Goal: Task Accomplishment & Management: Manage account settings

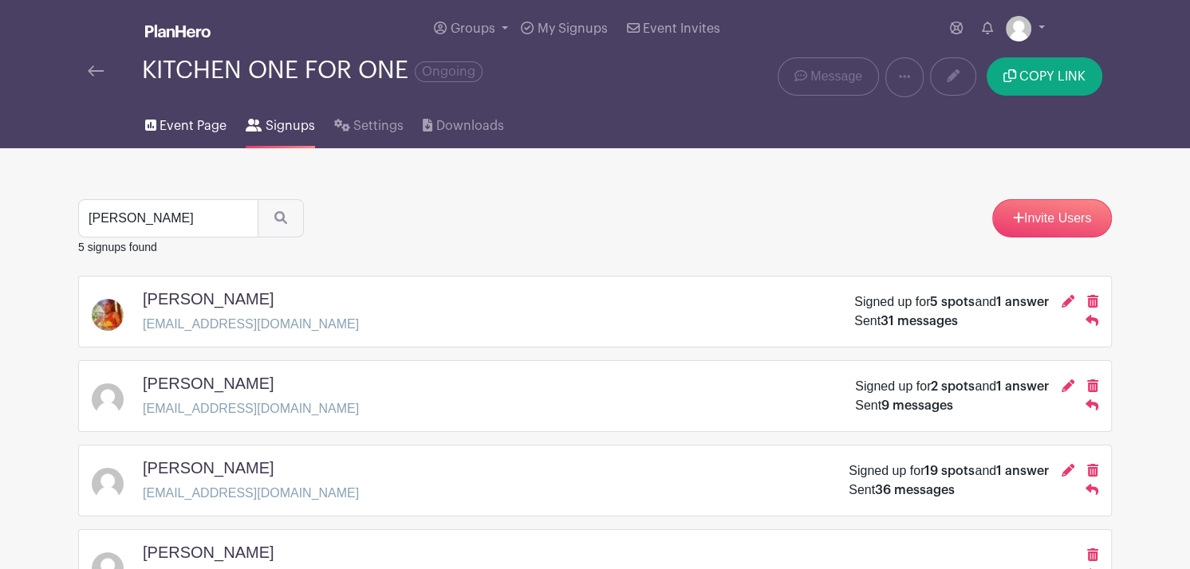
click at [188, 123] on span "Event Page" at bounding box center [192, 125] width 67 height 19
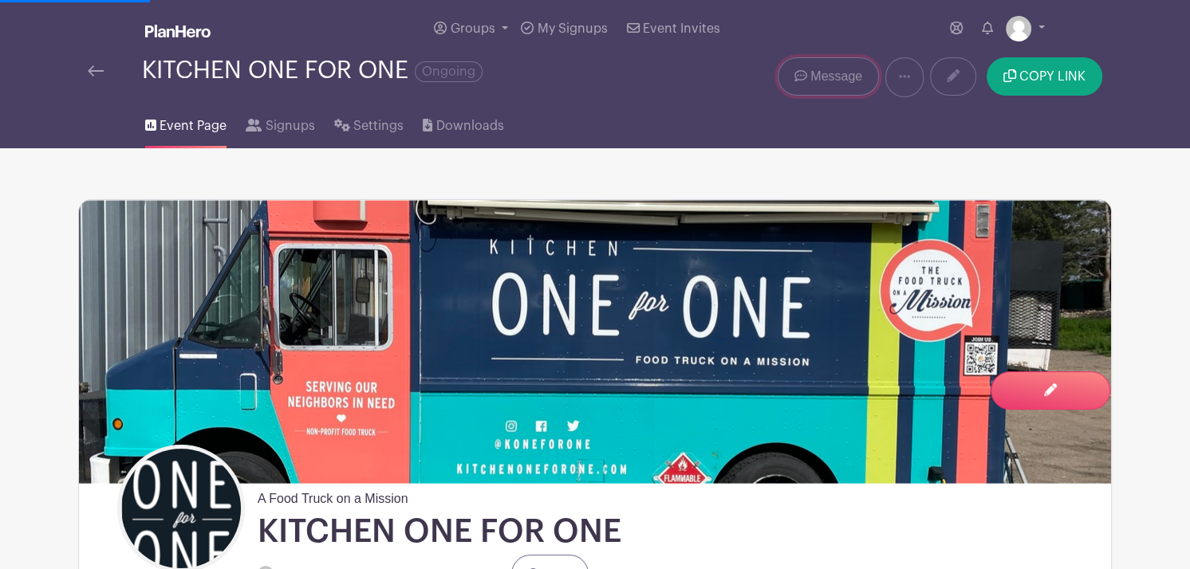
click at [820, 83] on span "Message" at bounding box center [836, 76] width 52 height 19
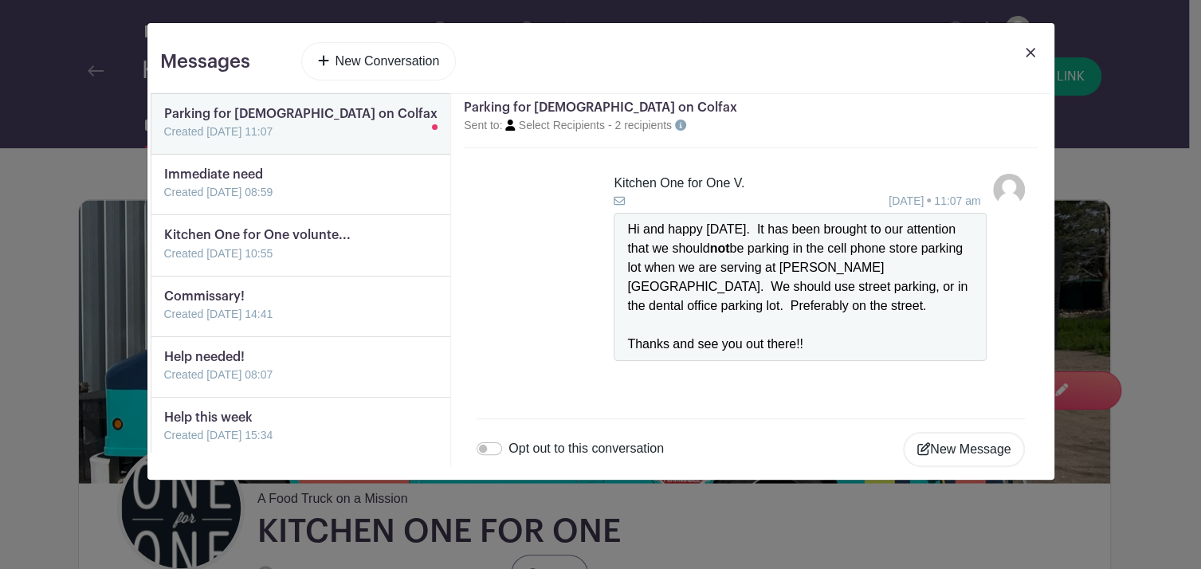
click at [164, 202] on link at bounding box center [164, 202] width 0 height 0
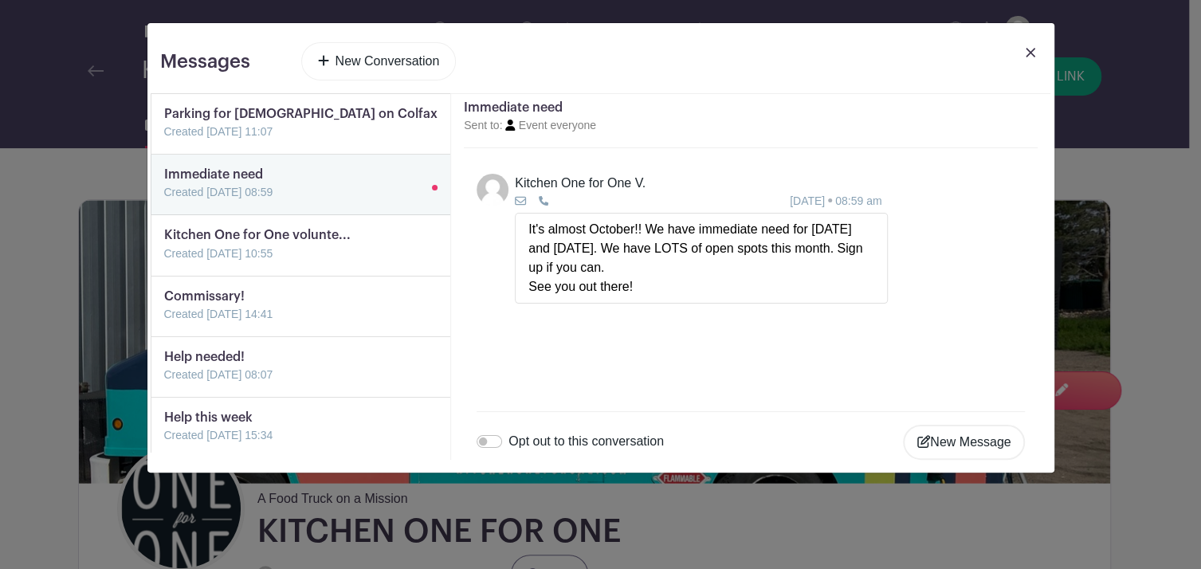
click at [1031, 55] on img at bounding box center [1031, 53] width 10 height 10
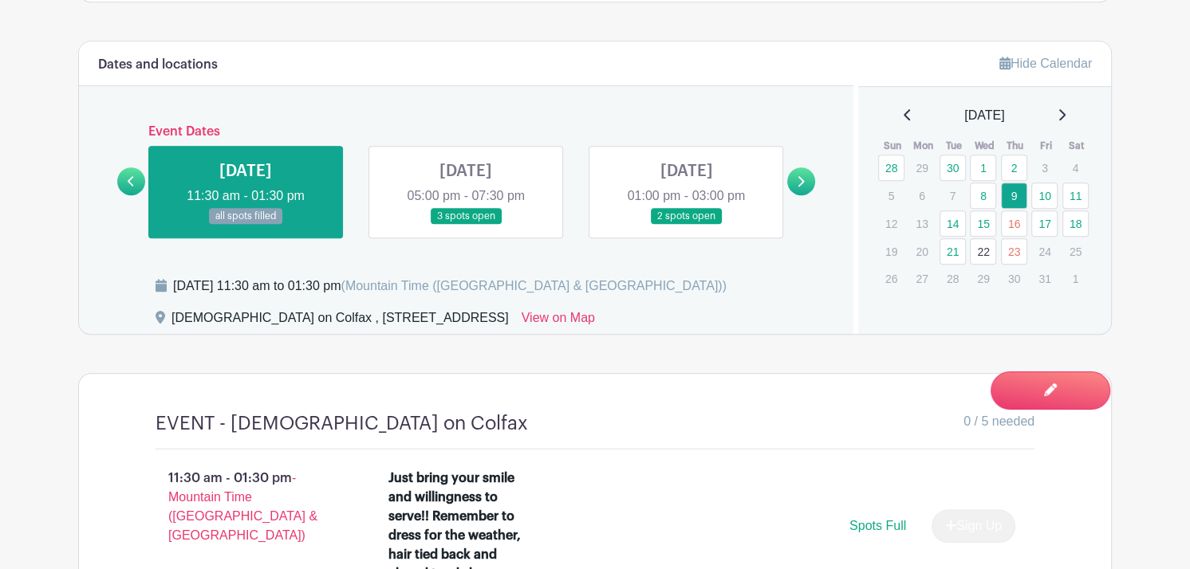
scroll to position [1022, 0]
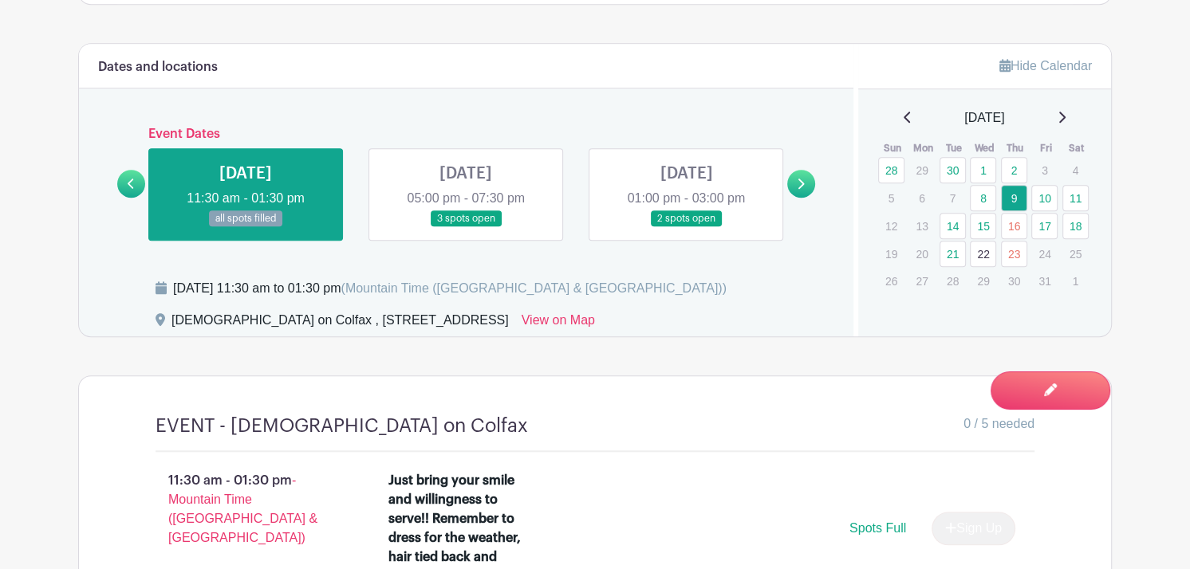
click at [466, 227] on link at bounding box center [466, 227] width 0 height 0
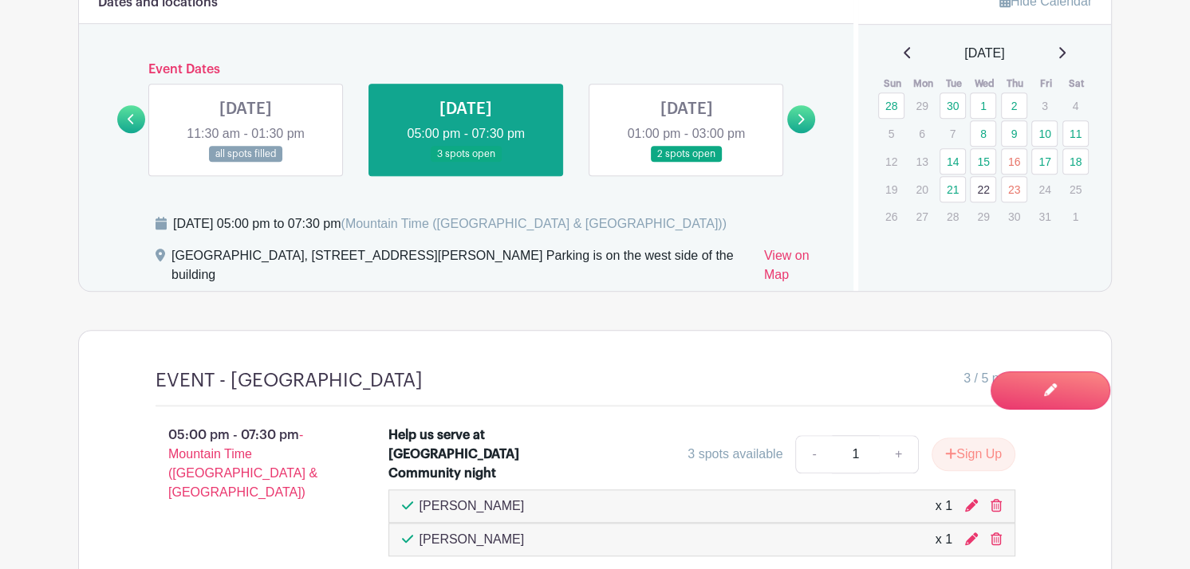
scroll to position [1082, 0]
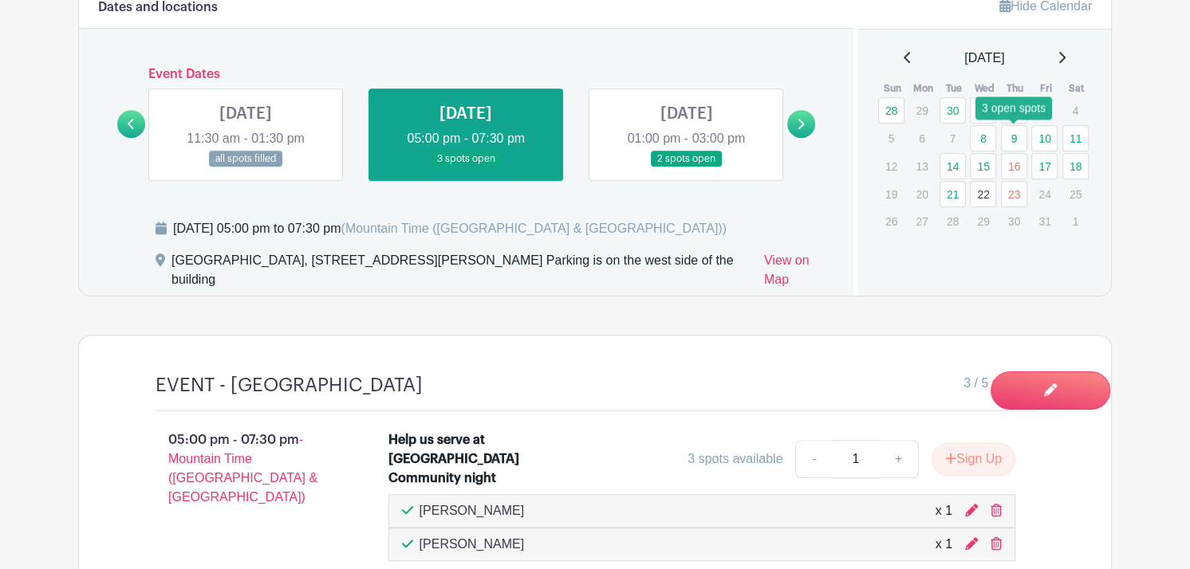
click at [1013, 137] on link "9" at bounding box center [1014, 138] width 26 height 26
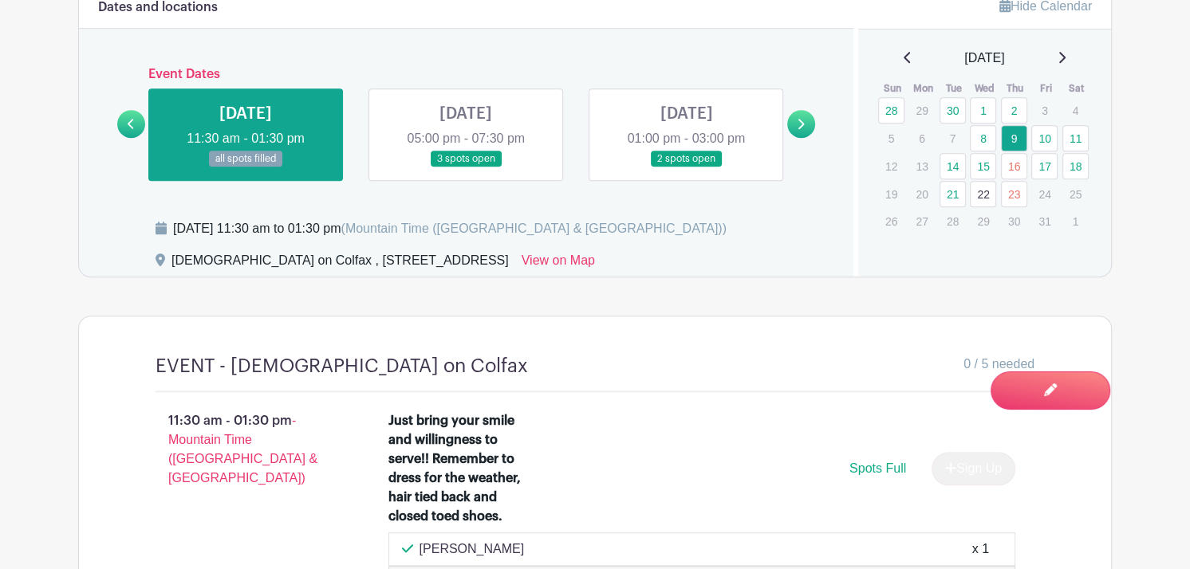
click at [466, 167] on link at bounding box center [466, 167] width 0 height 0
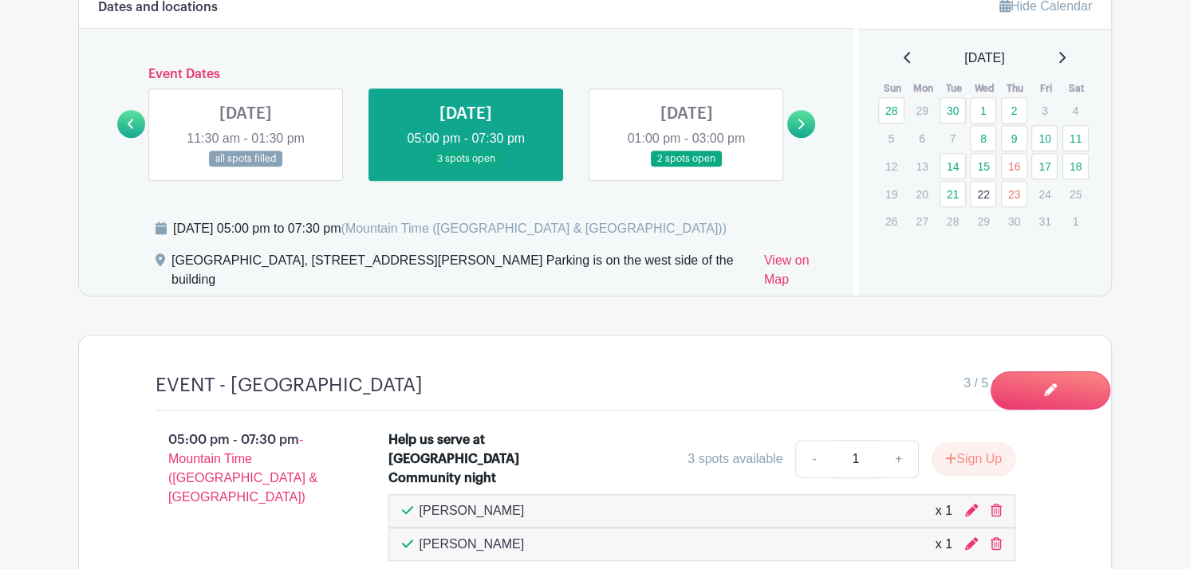
click at [686, 167] on link at bounding box center [686, 167] width 0 height 0
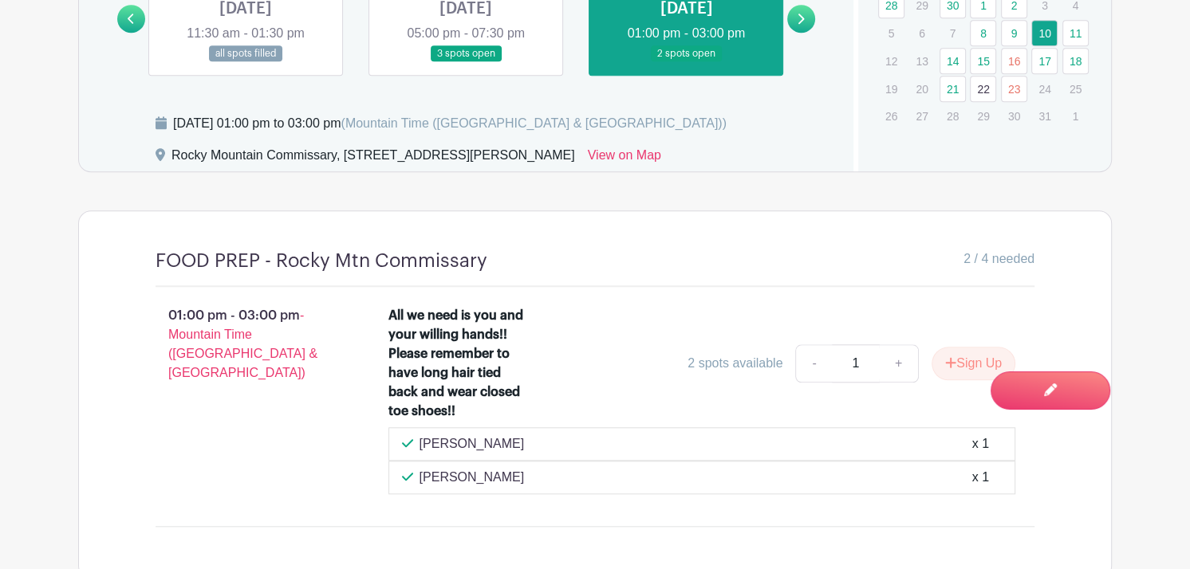
scroll to position [1180, 0]
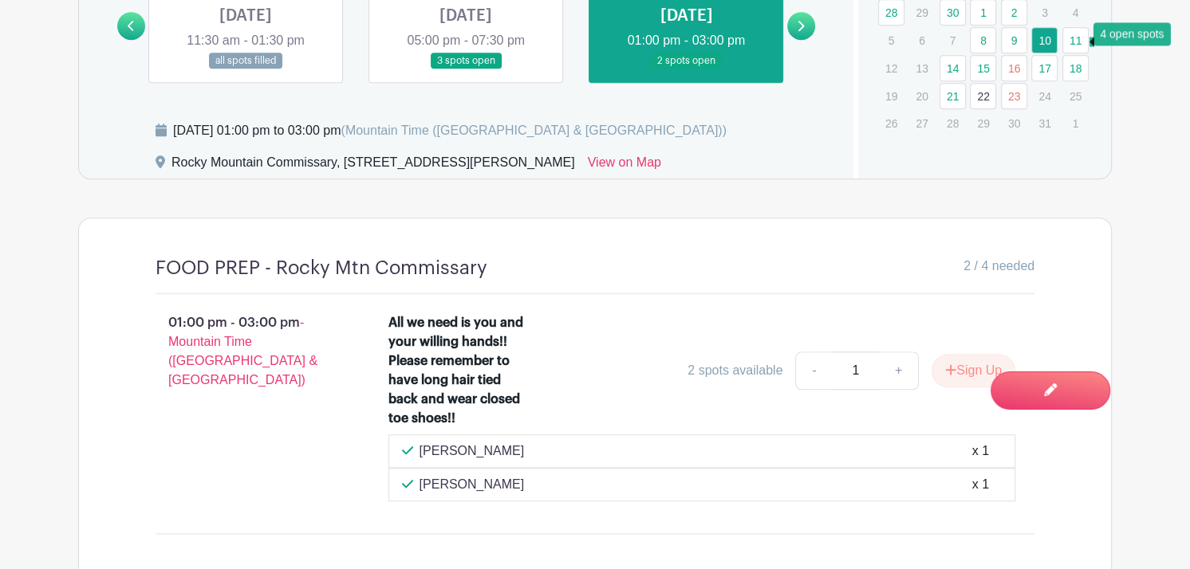
click at [1073, 41] on link "11" at bounding box center [1075, 40] width 26 height 26
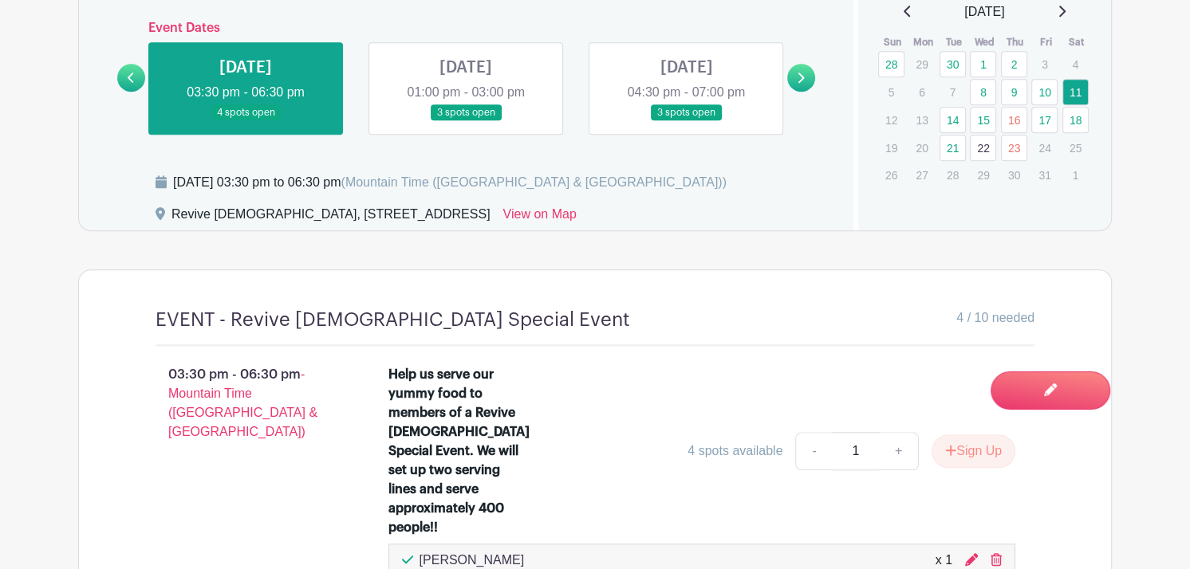
scroll to position [1126, 0]
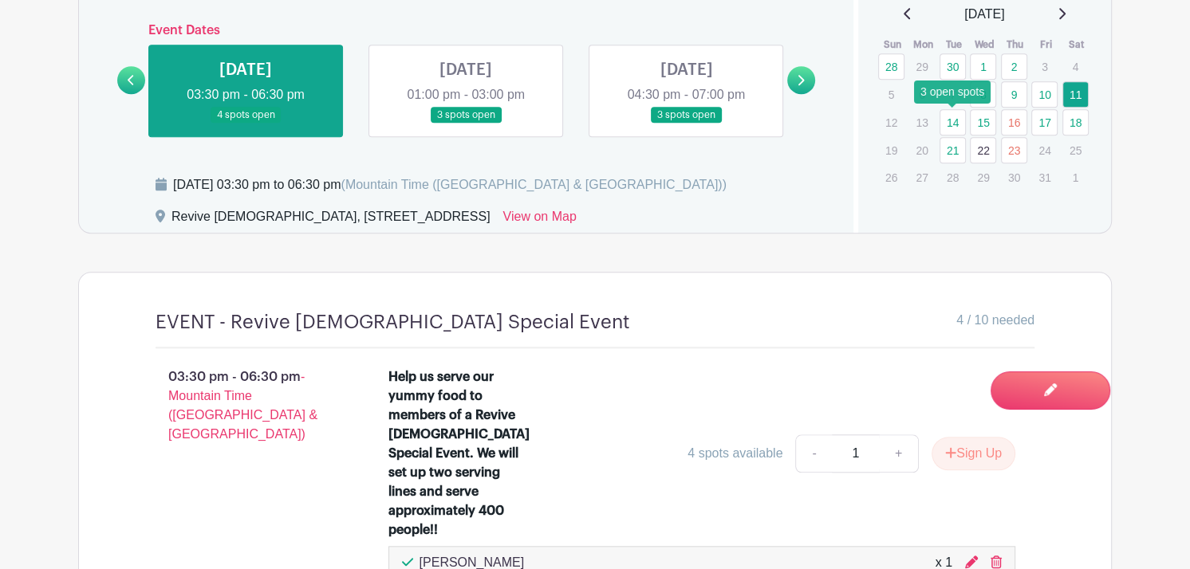
click at [946, 115] on link "14" at bounding box center [952, 122] width 26 height 26
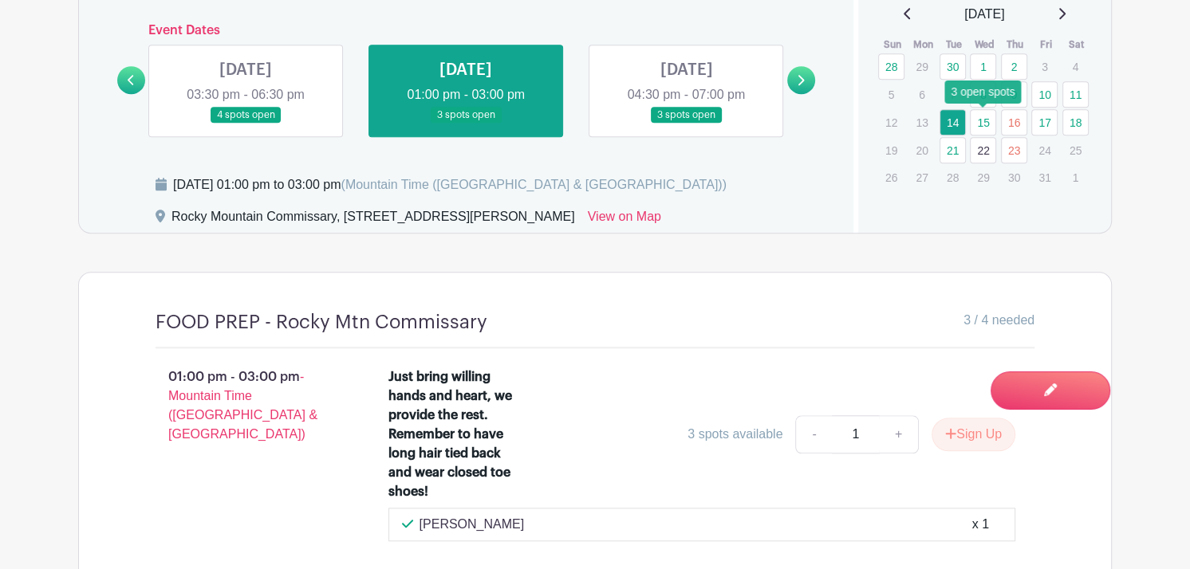
click at [985, 128] on link "15" at bounding box center [982, 122] width 26 height 26
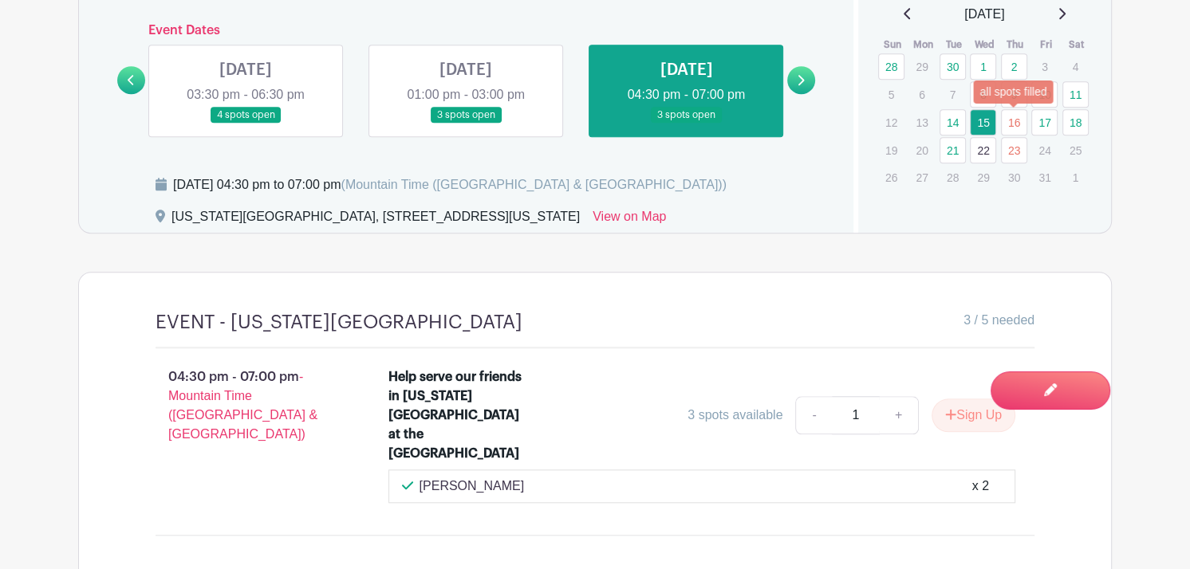
click at [1009, 128] on link "16" at bounding box center [1014, 122] width 26 height 26
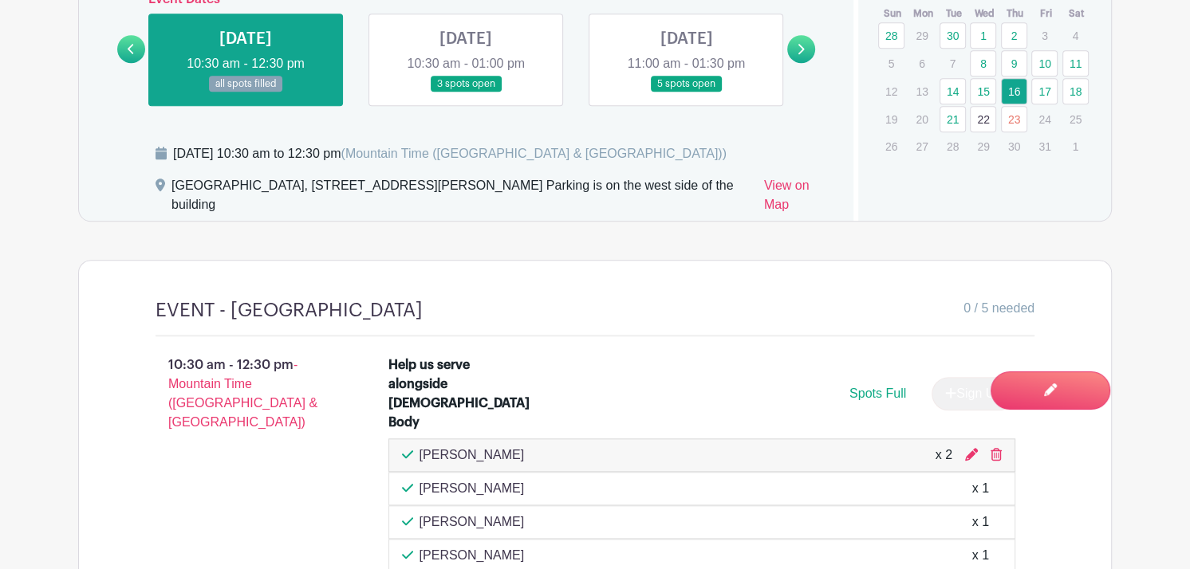
scroll to position [1147, 0]
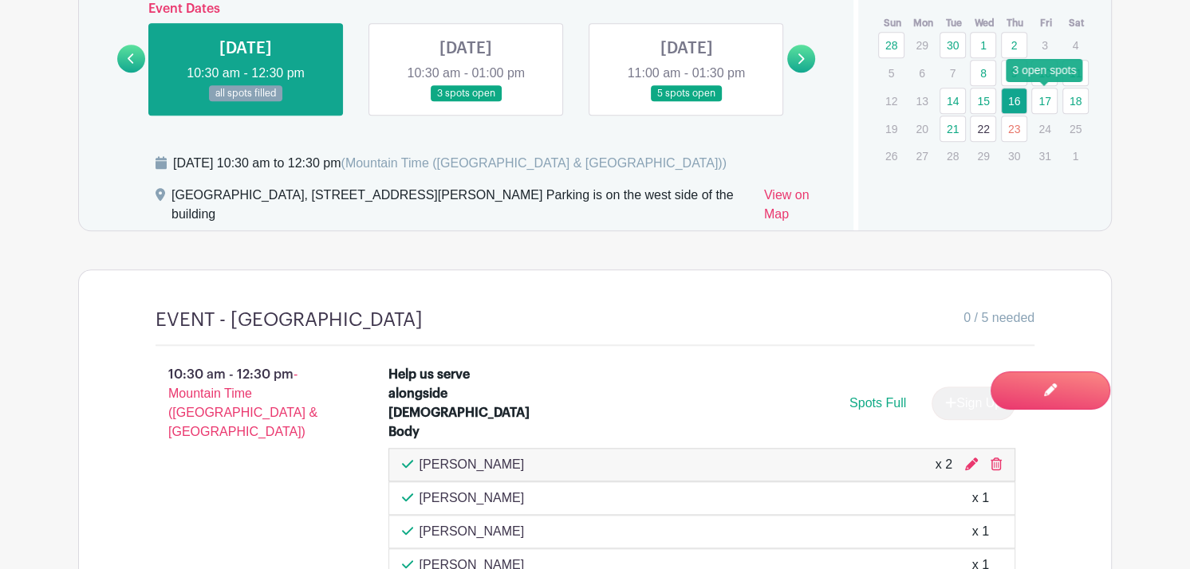
click at [1044, 103] on link "17" at bounding box center [1044, 101] width 26 height 26
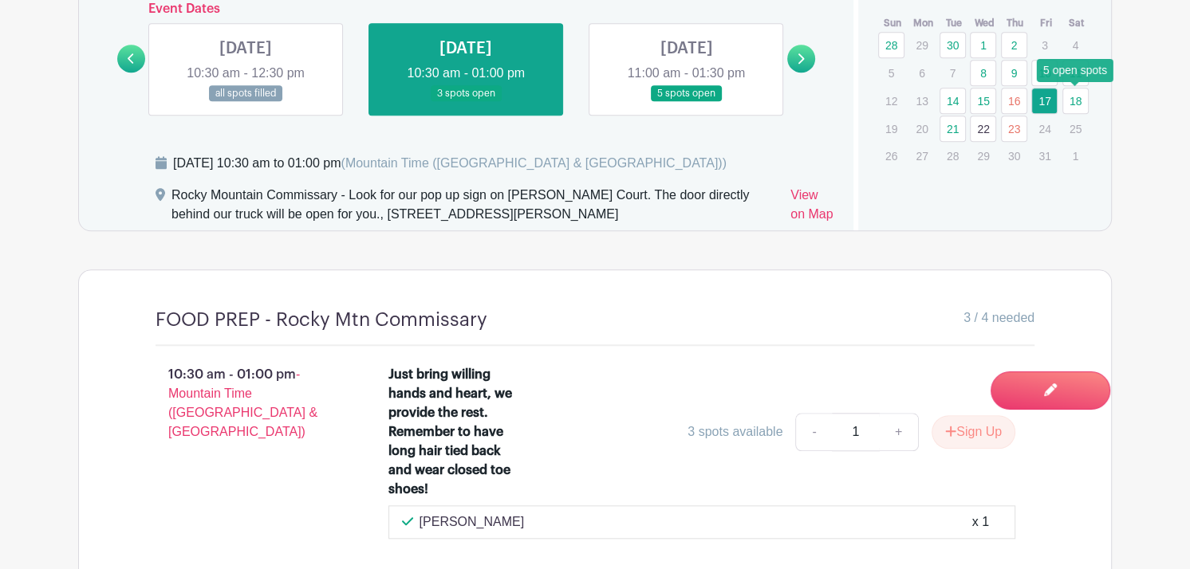
click at [1078, 106] on link "18" at bounding box center [1075, 101] width 26 height 26
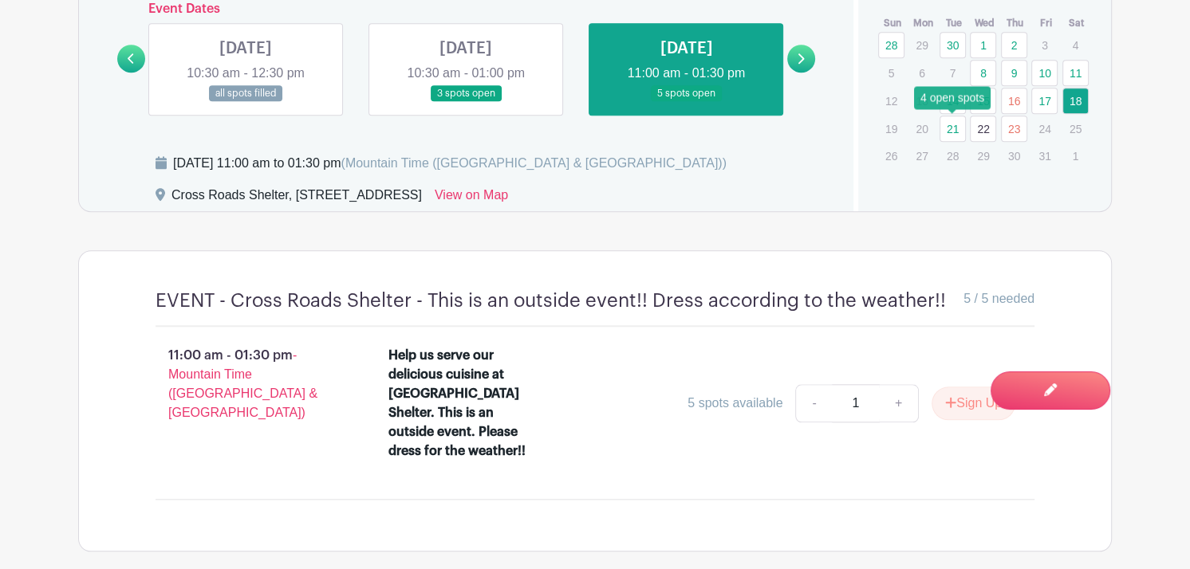
click at [946, 131] on link "21" at bounding box center [952, 129] width 26 height 26
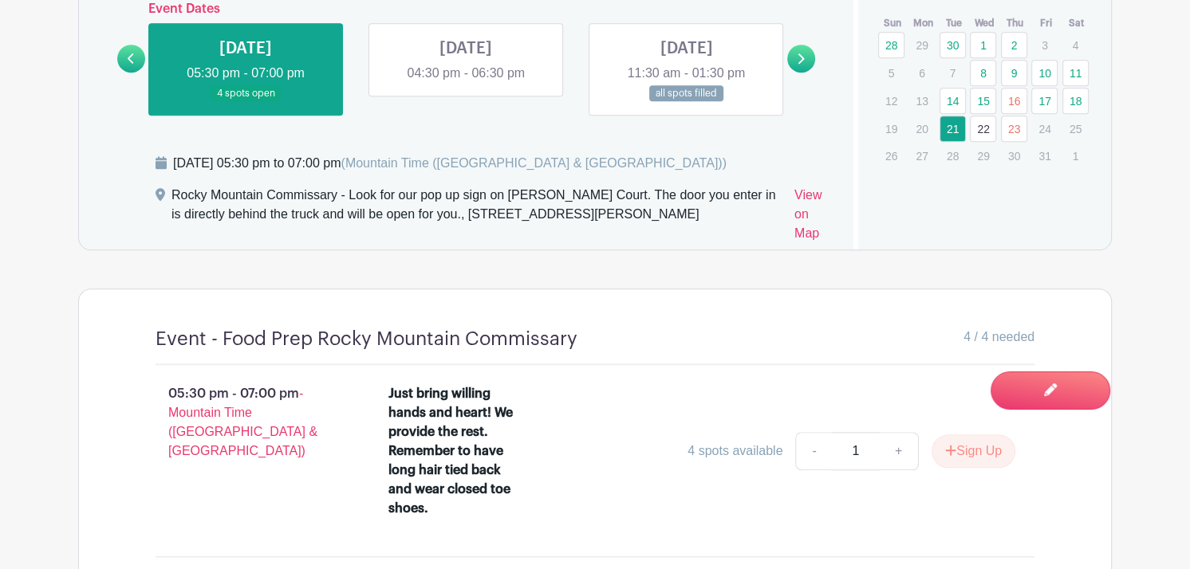
click at [985, 128] on link "22" at bounding box center [982, 129] width 26 height 26
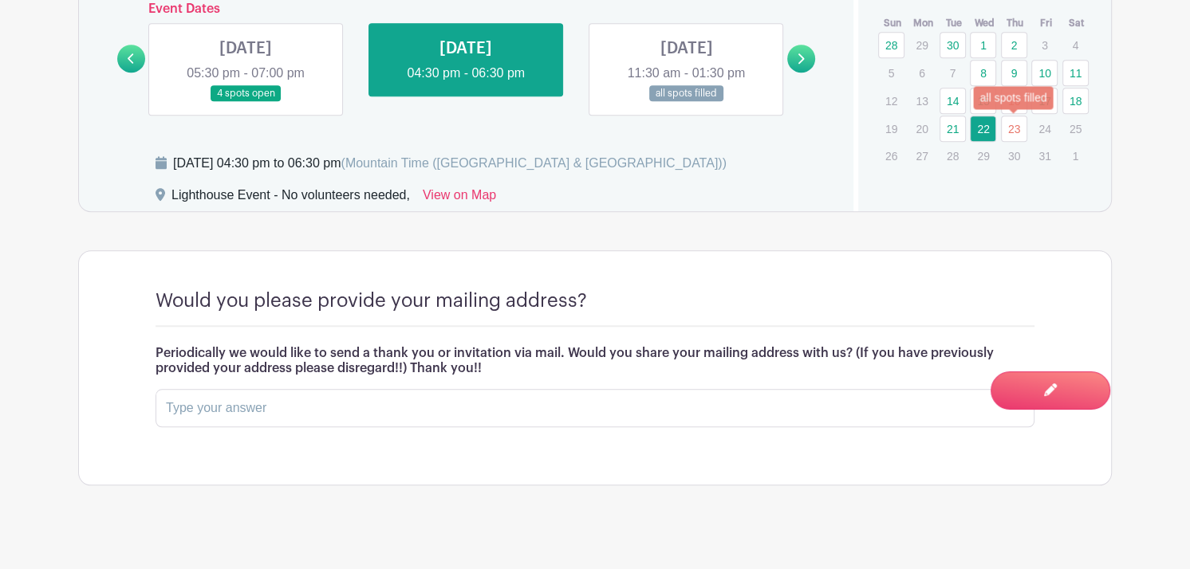
click at [1014, 128] on link "23" at bounding box center [1014, 129] width 26 height 26
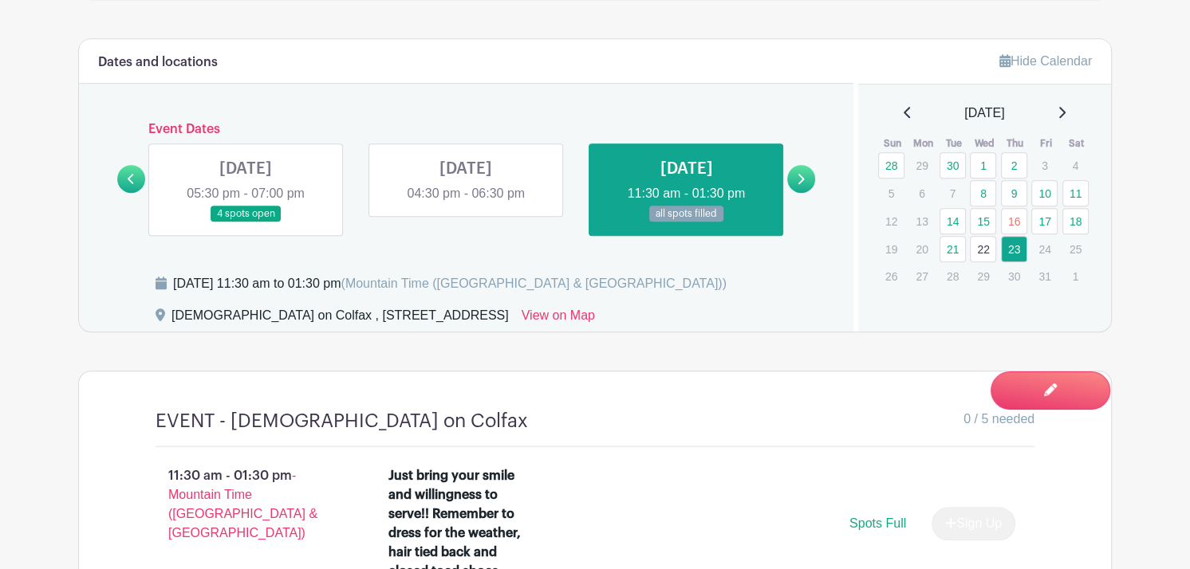
scroll to position [1024, 0]
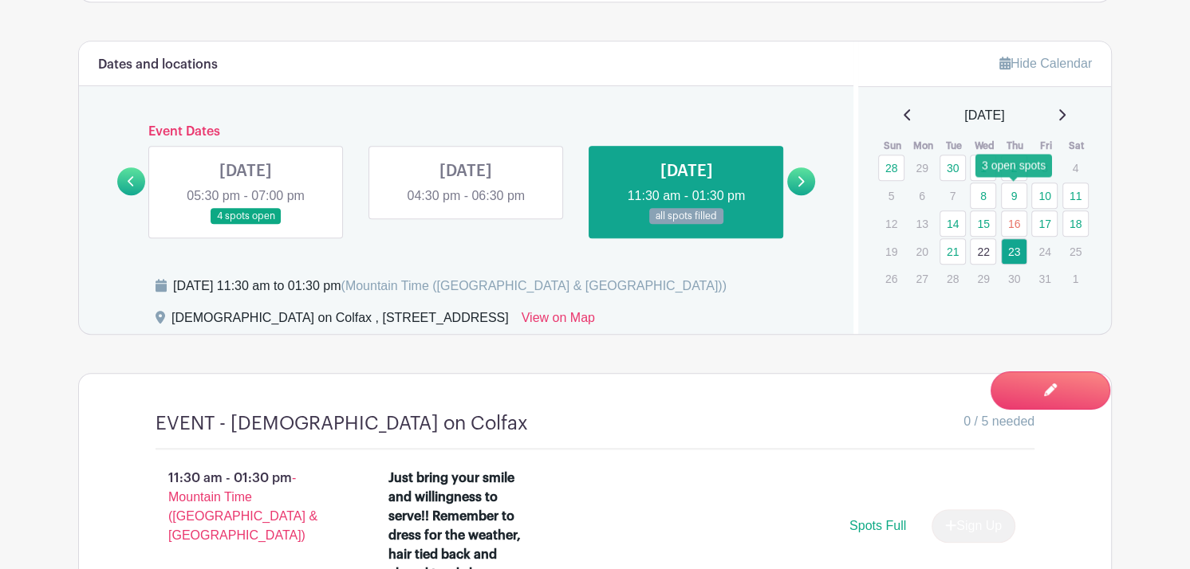
click at [1013, 196] on link "9" at bounding box center [1014, 196] width 26 height 26
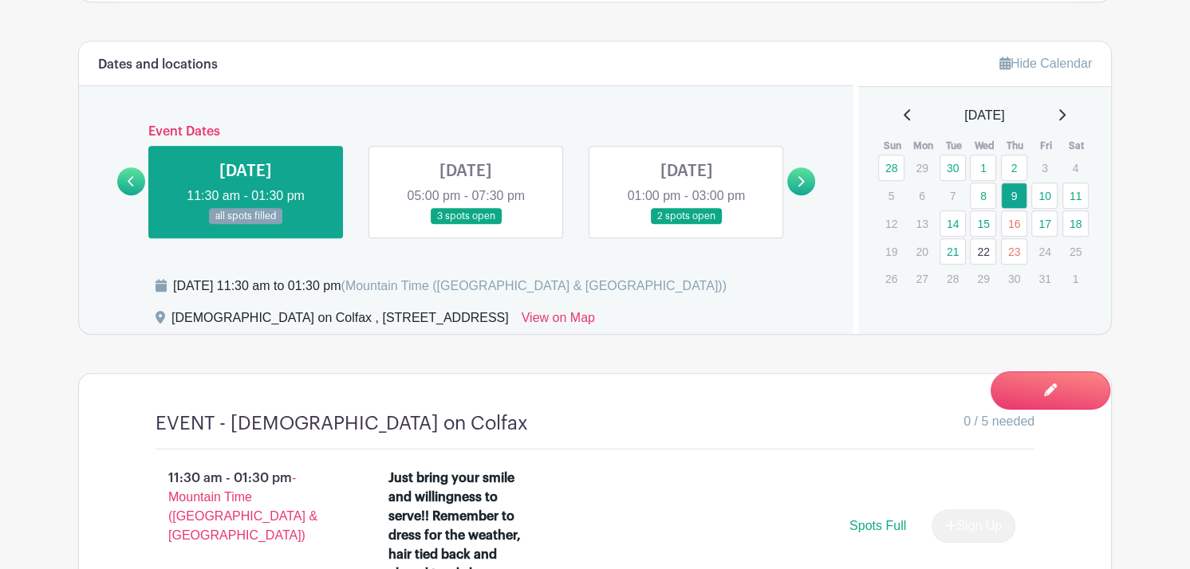
click at [466, 225] on link at bounding box center [466, 225] width 0 height 0
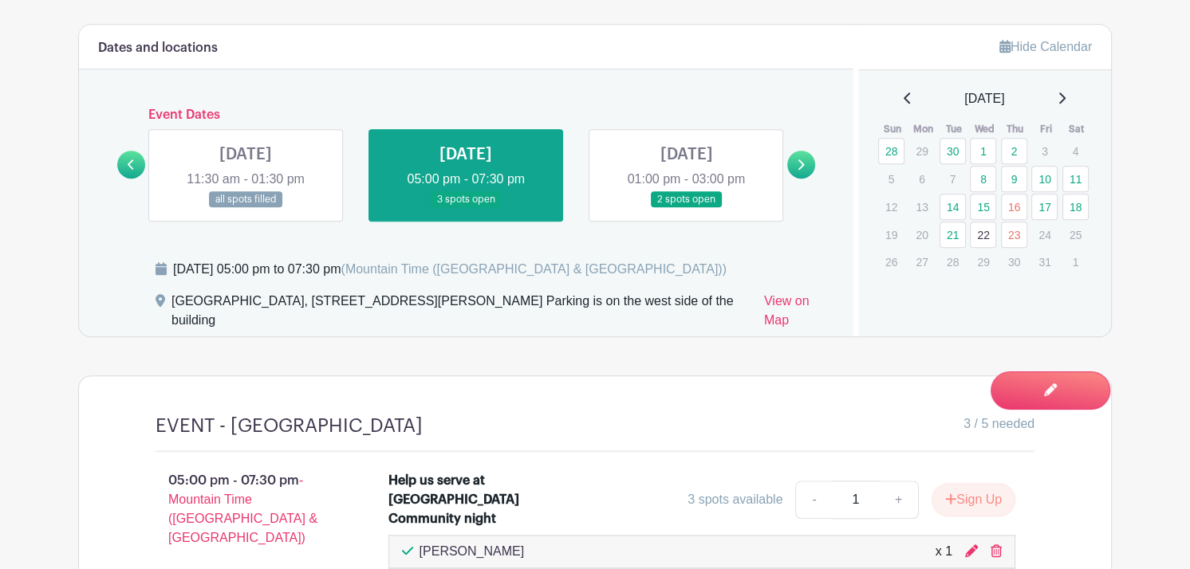
scroll to position [1039, 0]
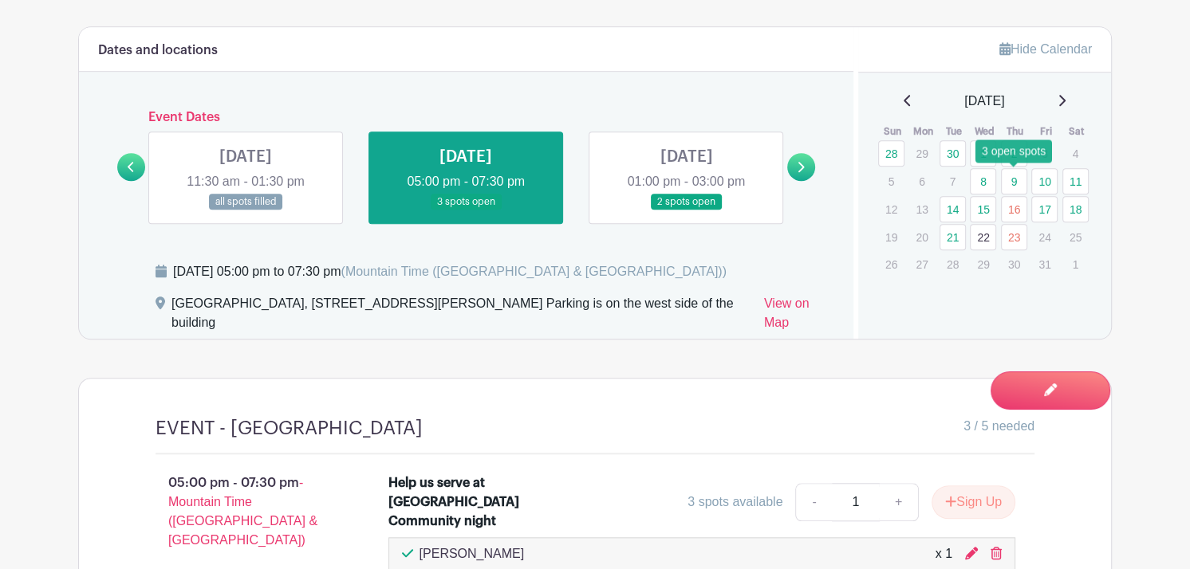
click at [1004, 181] on link "9" at bounding box center [1014, 181] width 26 height 26
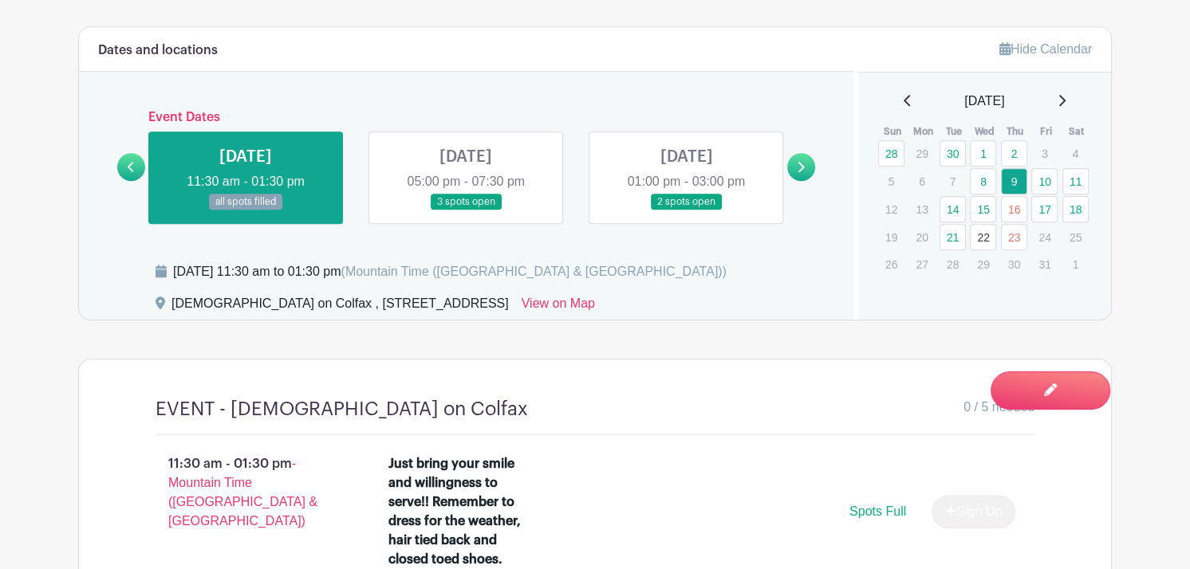
click at [466, 210] on link at bounding box center [466, 210] width 0 height 0
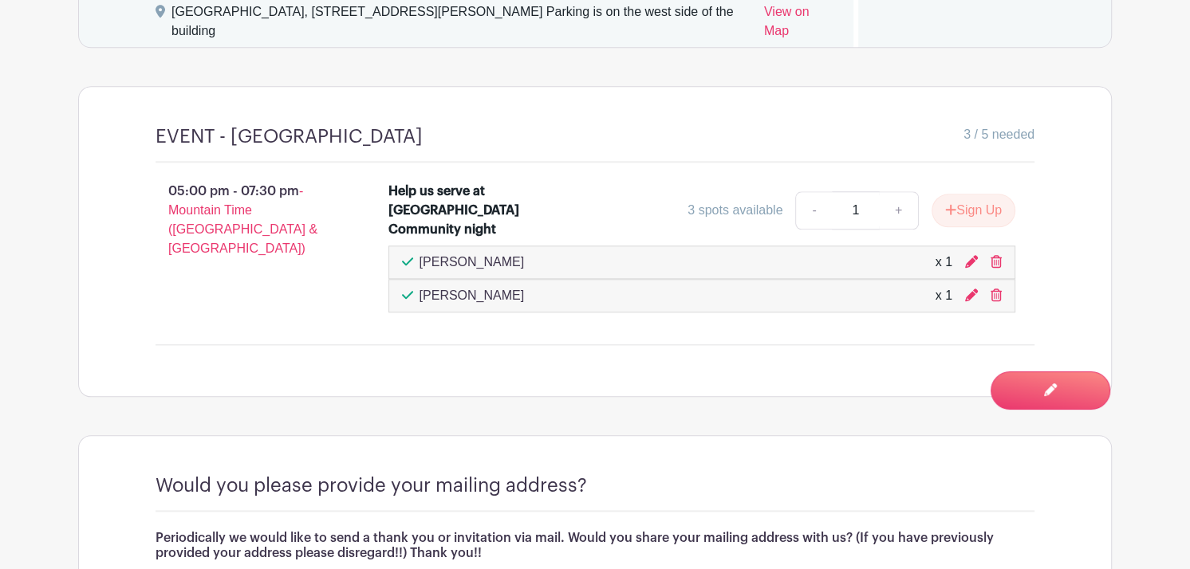
scroll to position [1333, 0]
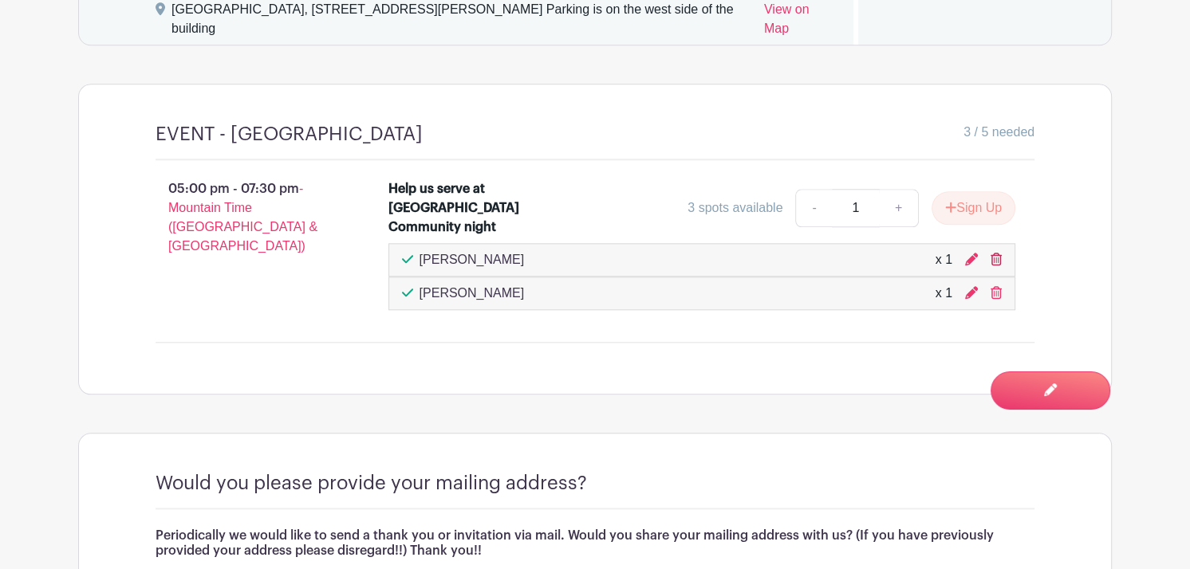
click at [997, 261] on icon at bounding box center [995, 259] width 11 height 13
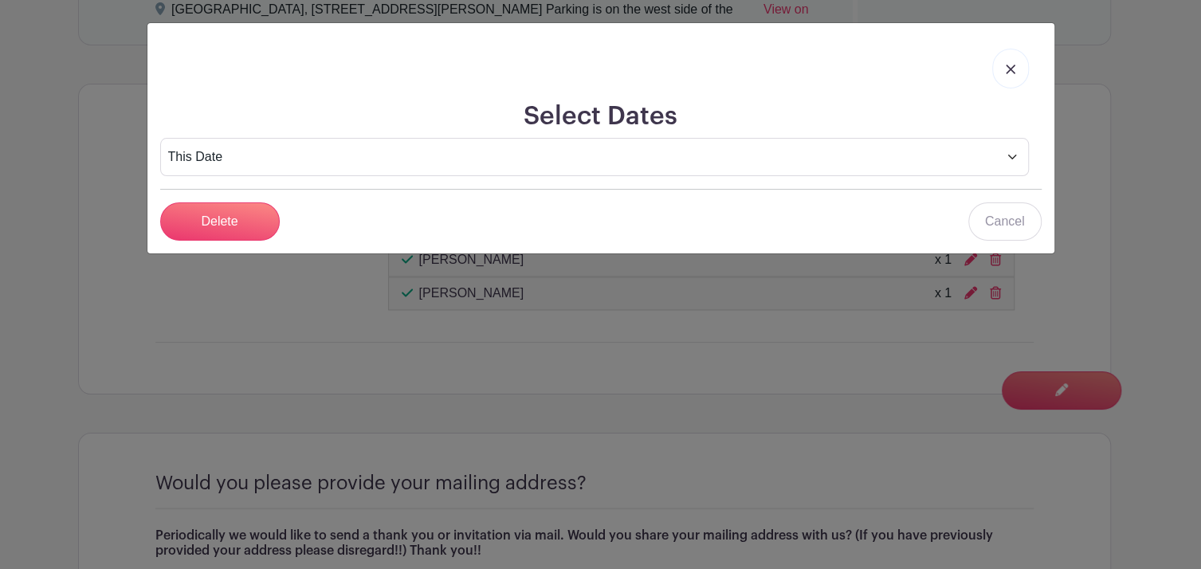
click at [1014, 69] on img at bounding box center [1011, 70] width 10 height 10
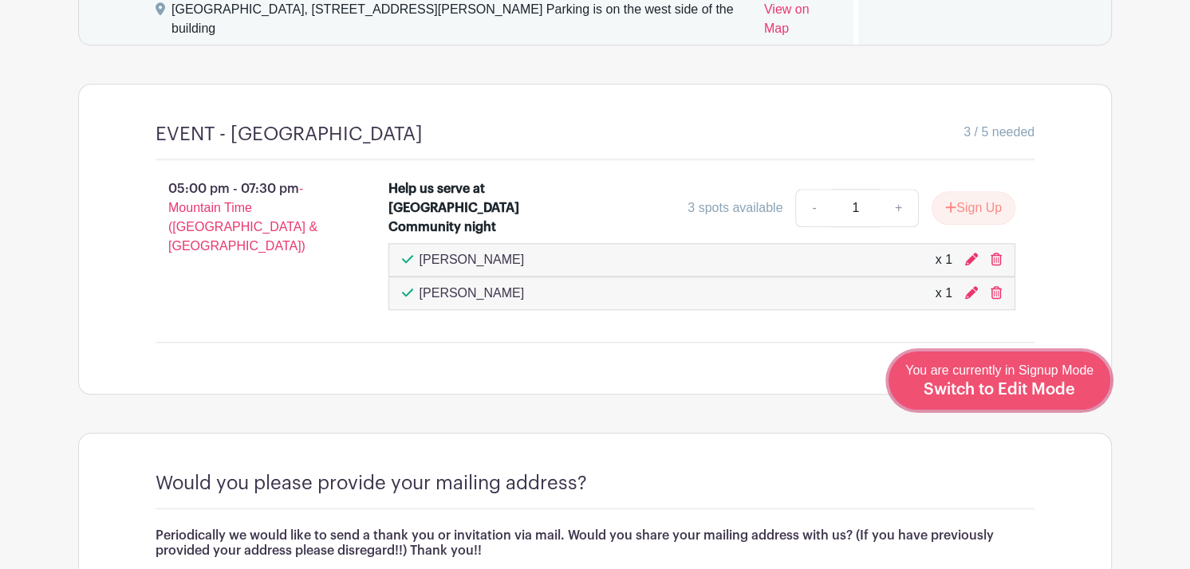
click at [1049, 387] on span "Switch to Edit Mode" at bounding box center [998, 390] width 151 height 16
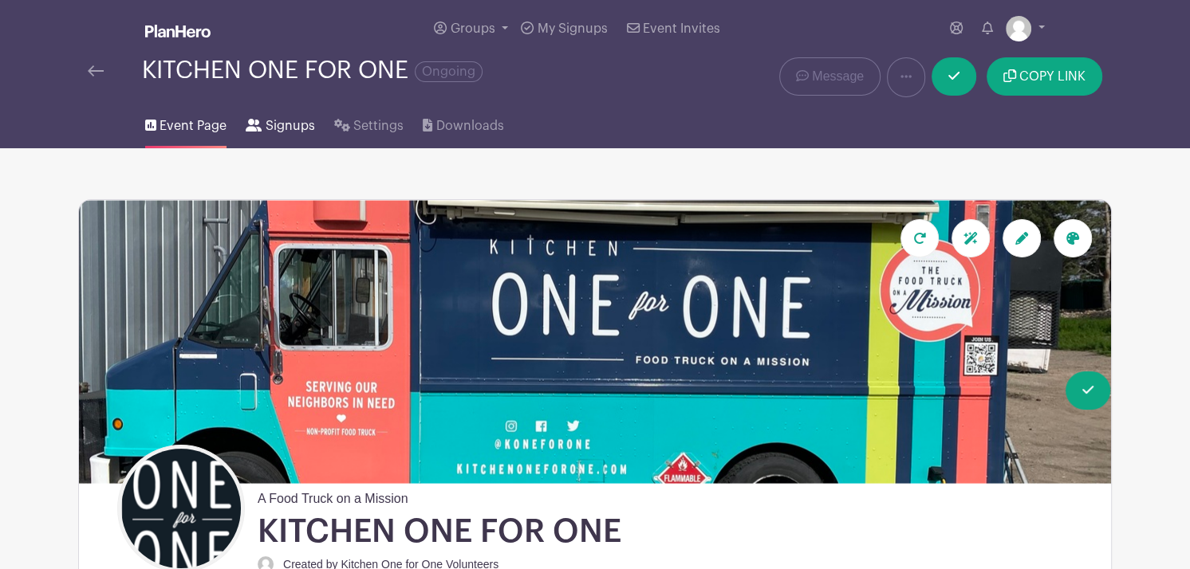
click at [287, 124] on span "Signups" at bounding box center [289, 125] width 49 height 19
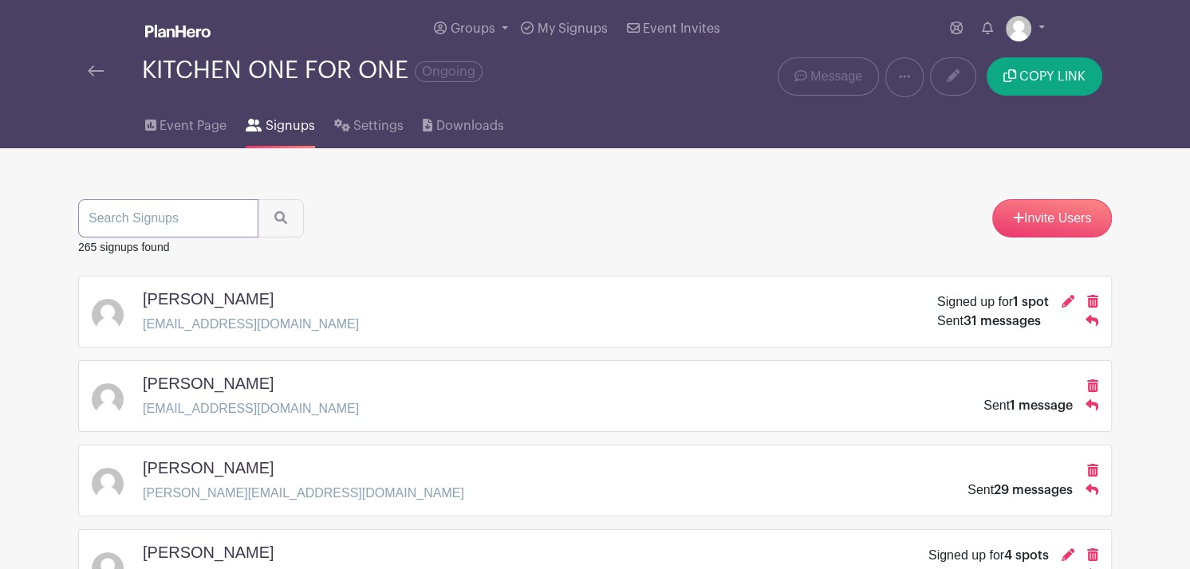
click at [167, 213] on input "search" at bounding box center [168, 218] width 180 height 38
type input "[PERSON_NAME]"
click at [258, 199] on button "submit" at bounding box center [281, 218] width 46 height 38
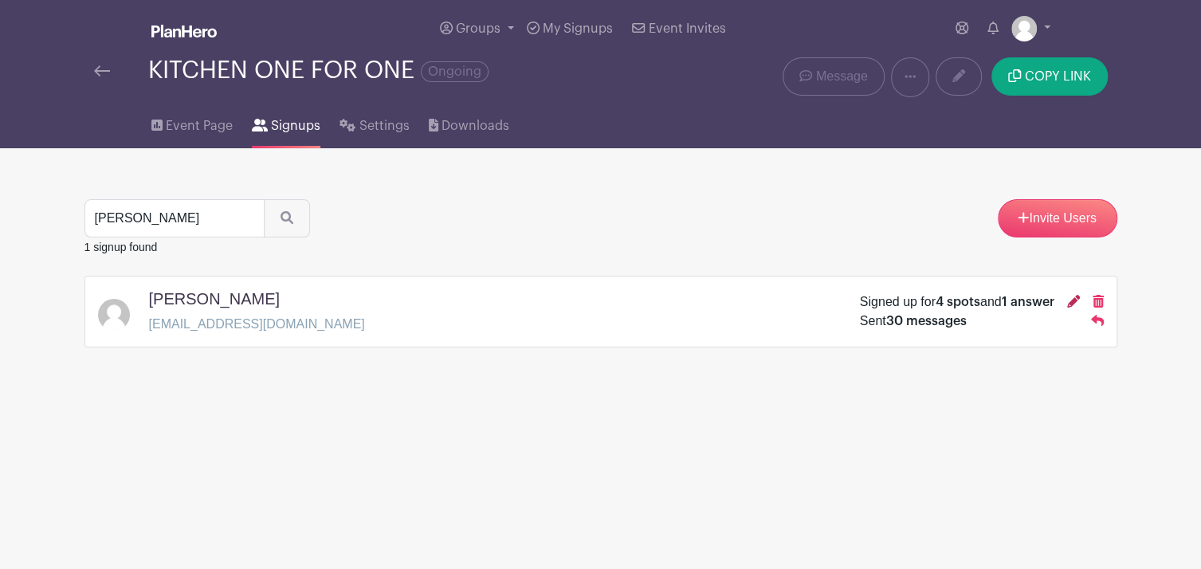
click at [1073, 305] on icon at bounding box center [1074, 301] width 13 height 13
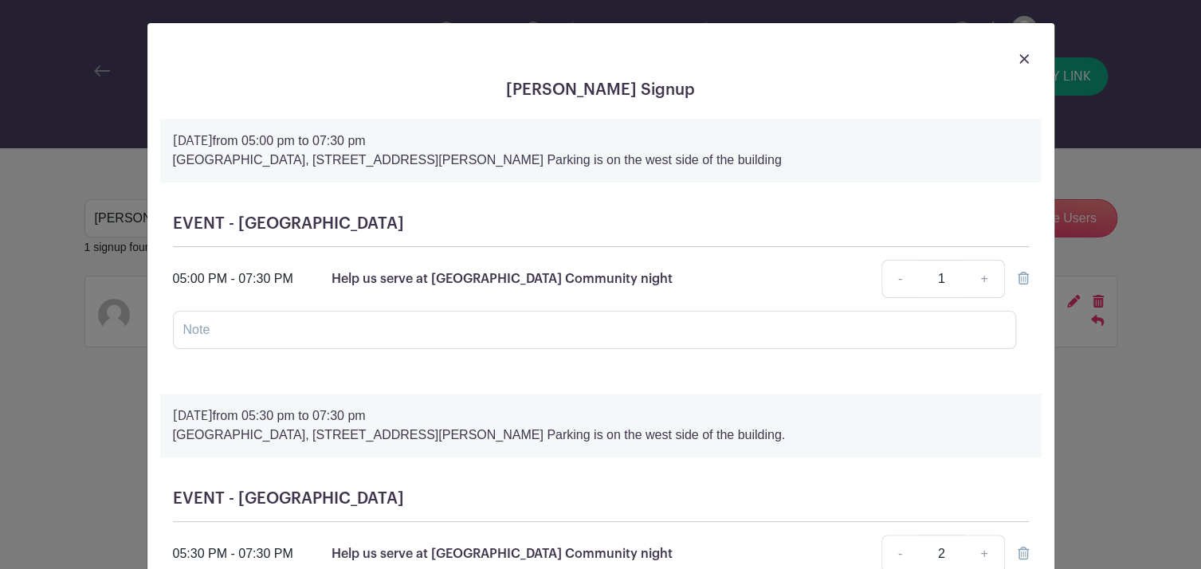
click at [1018, 279] on icon at bounding box center [1023, 278] width 11 height 13
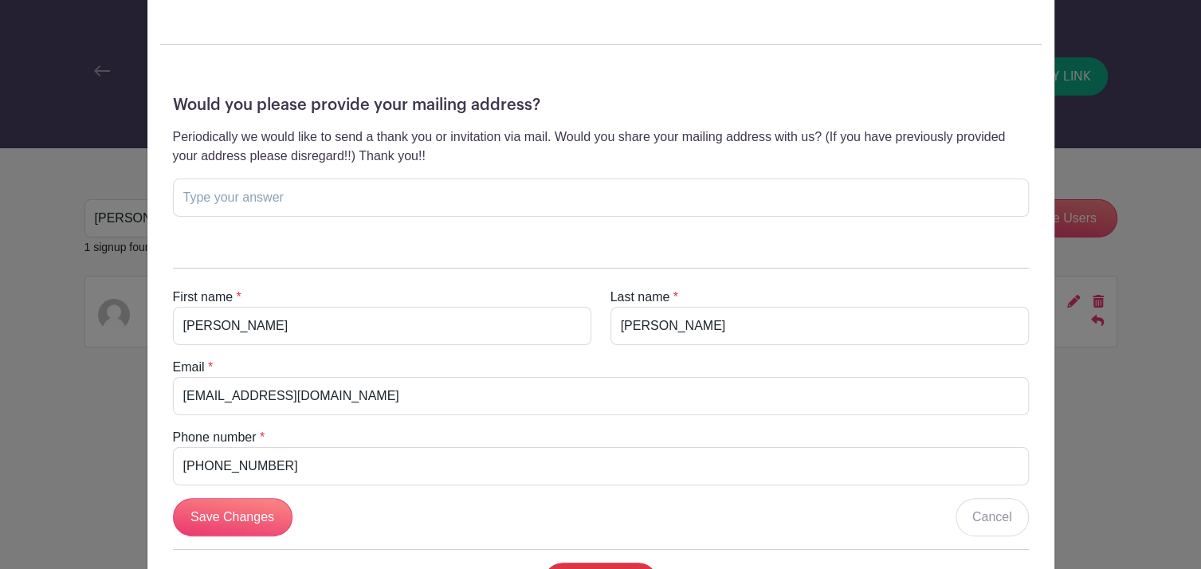
scroll to position [893, 0]
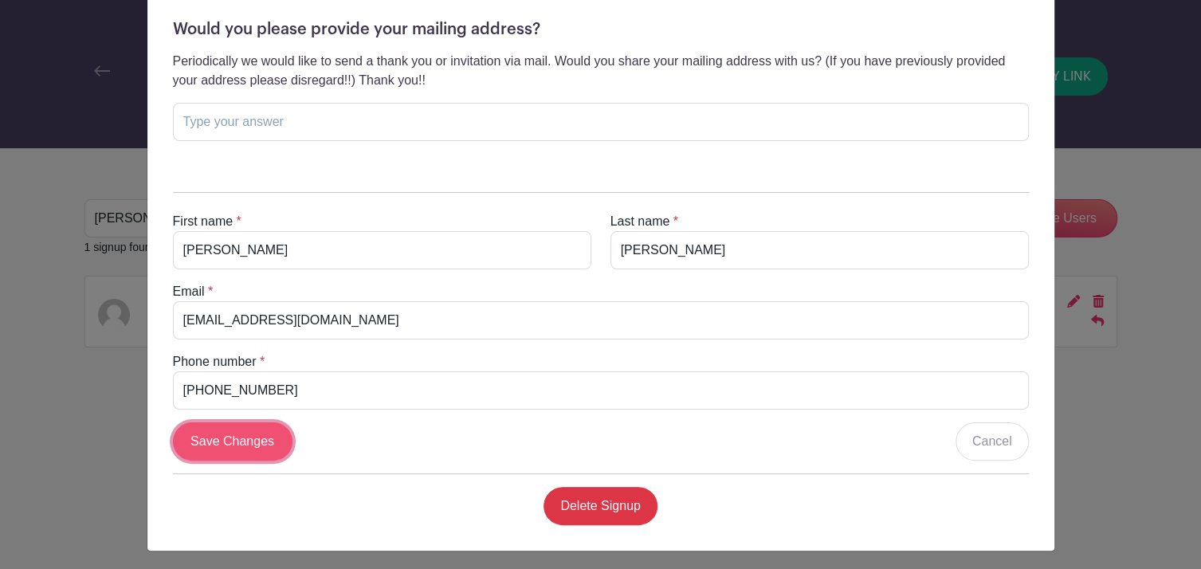
click at [252, 438] on input "Save Changes" at bounding box center [233, 442] width 120 height 38
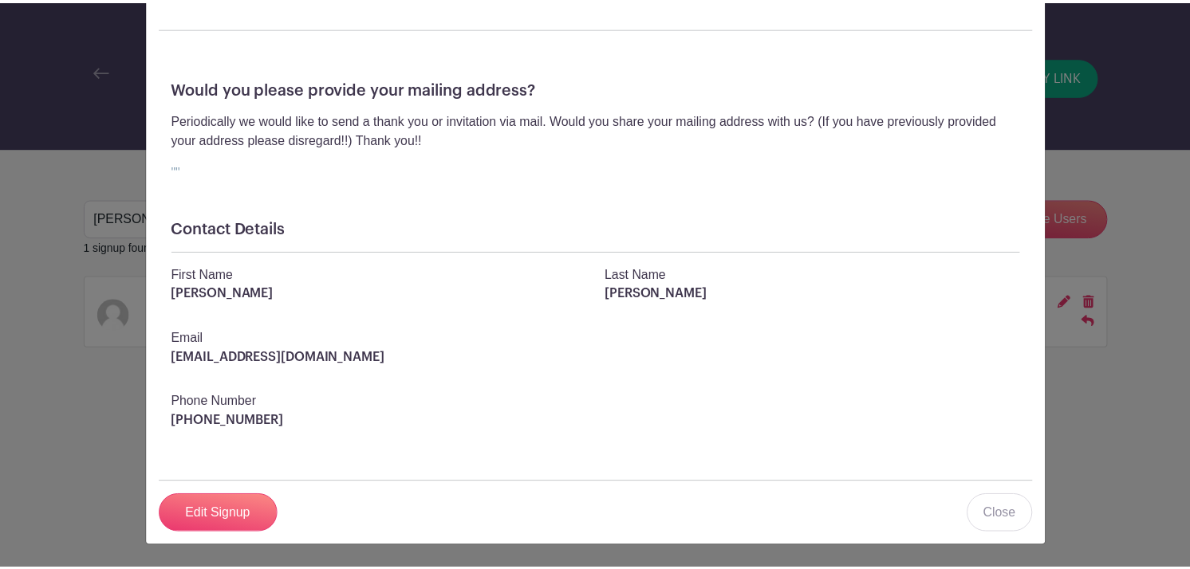
scroll to position [495, 0]
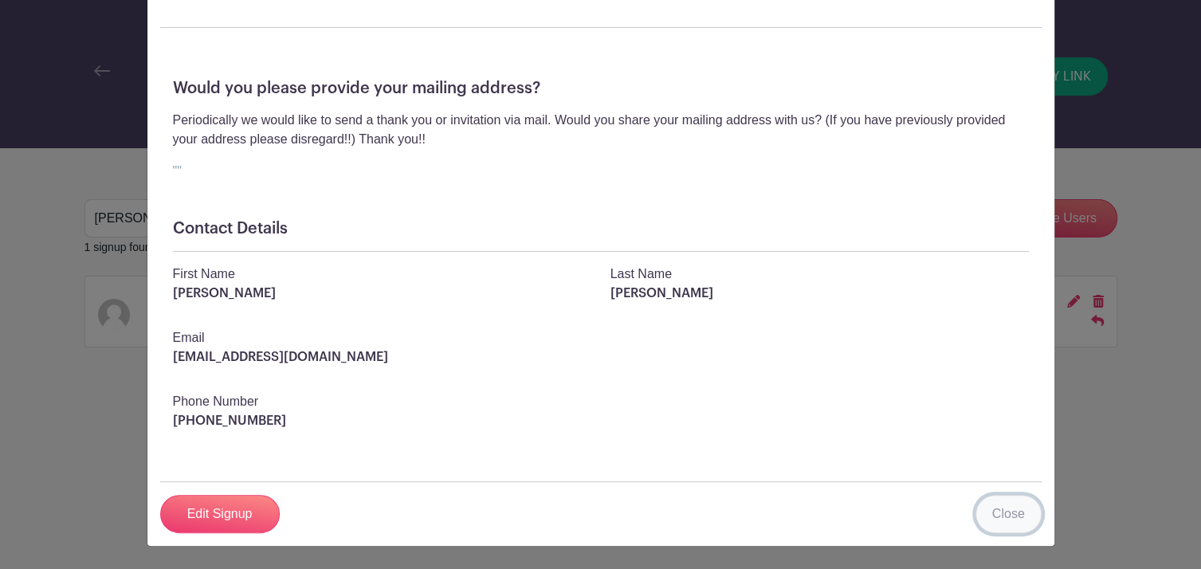
click at [996, 515] on link "Close" at bounding box center [1009, 514] width 66 height 38
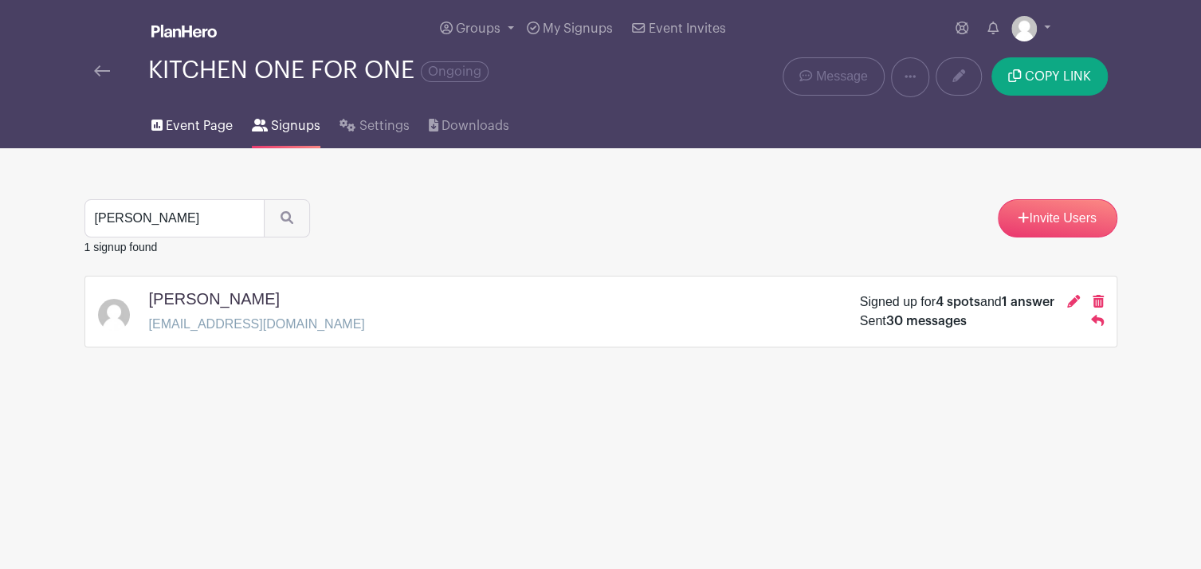
click at [176, 126] on span "Event Page" at bounding box center [199, 125] width 67 height 19
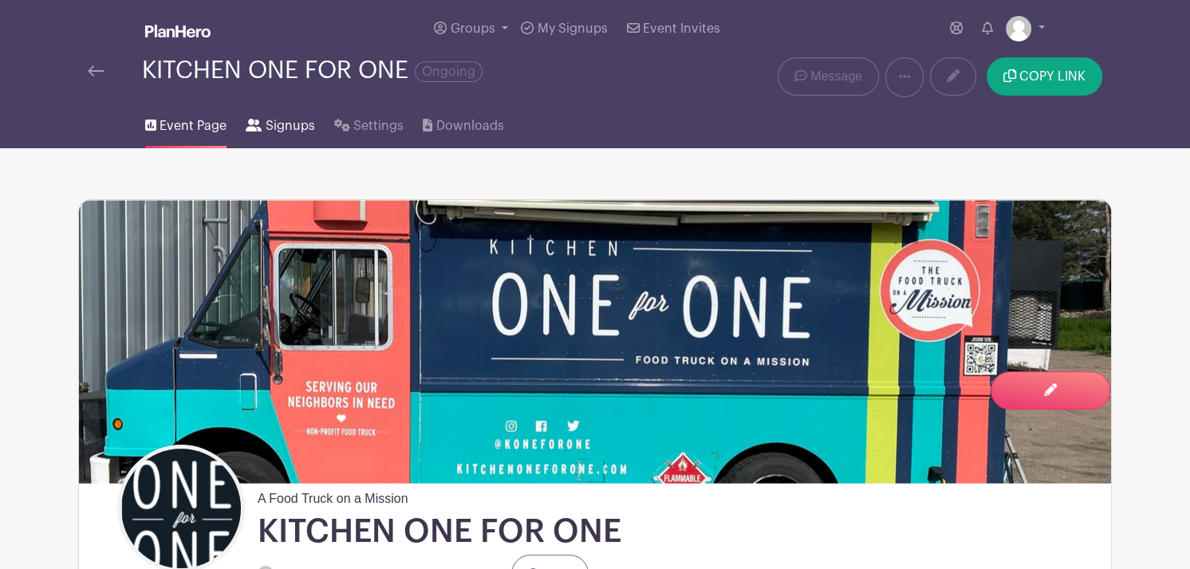
click at [278, 128] on span "Signups" at bounding box center [289, 125] width 49 height 19
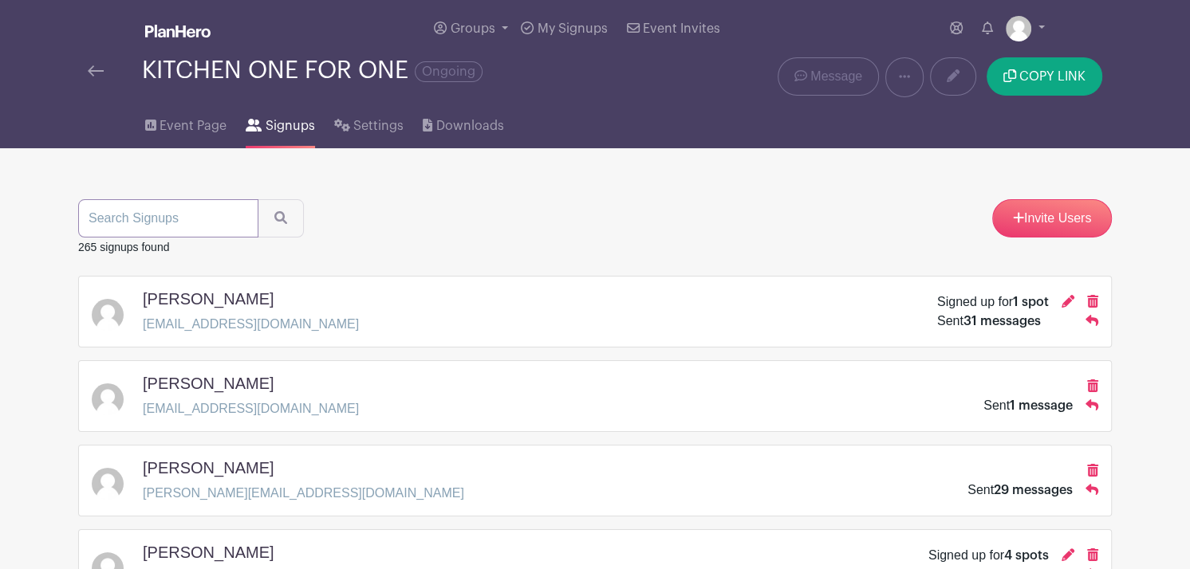
click at [170, 209] on input "search" at bounding box center [168, 218] width 180 height 38
type input "sunderhuse"
click at [258, 199] on button "submit" at bounding box center [281, 218] width 46 height 38
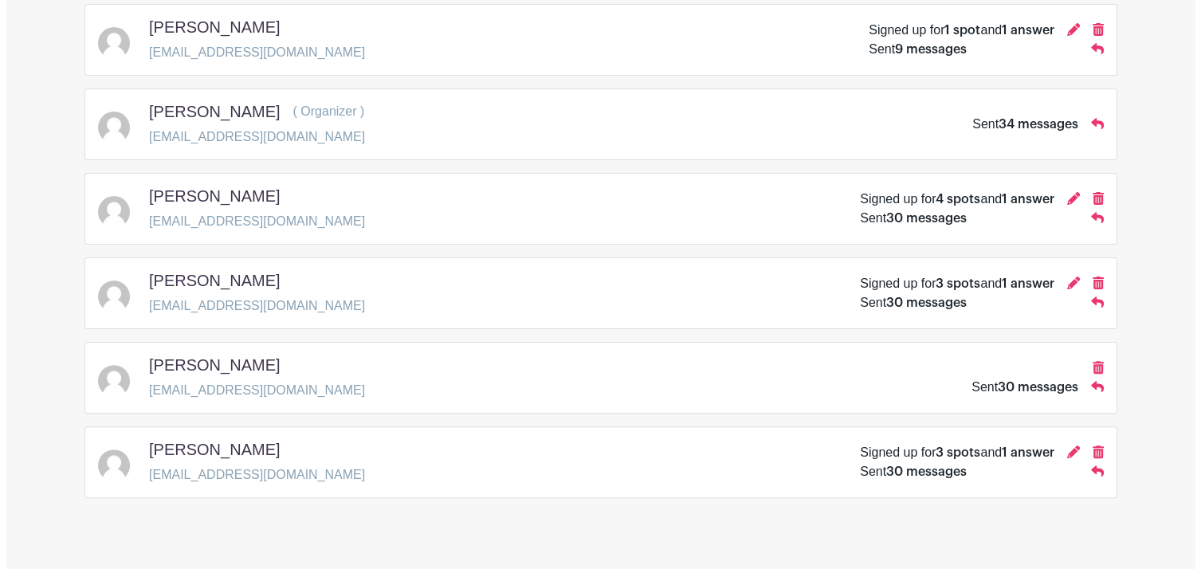
scroll to position [281, 0]
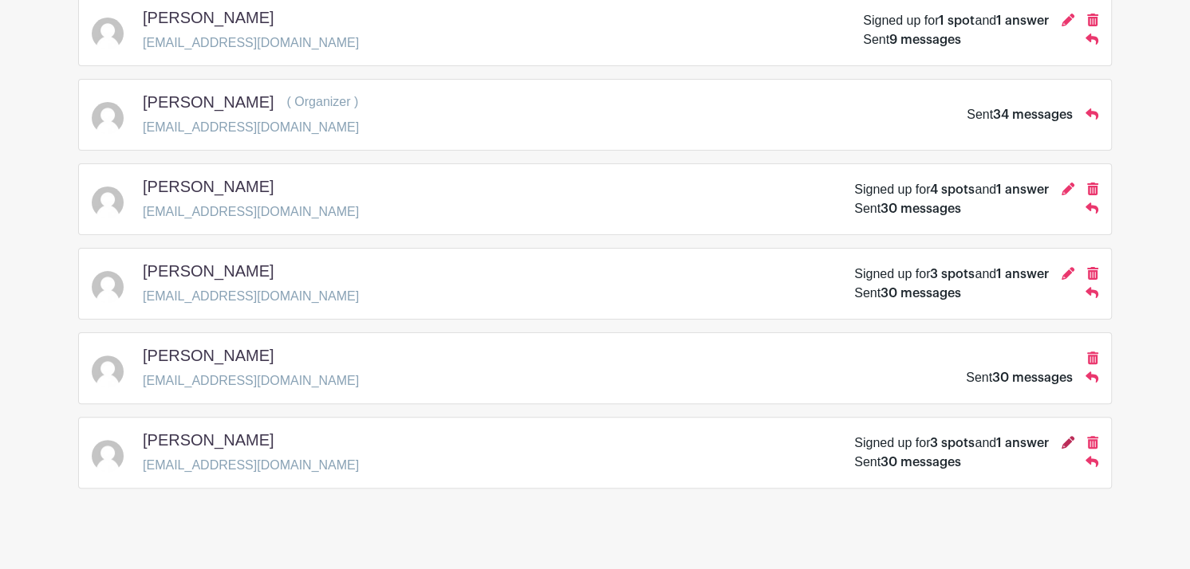
click at [1069, 442] on icon at bounding box center [1067, 442] width 13 height 13
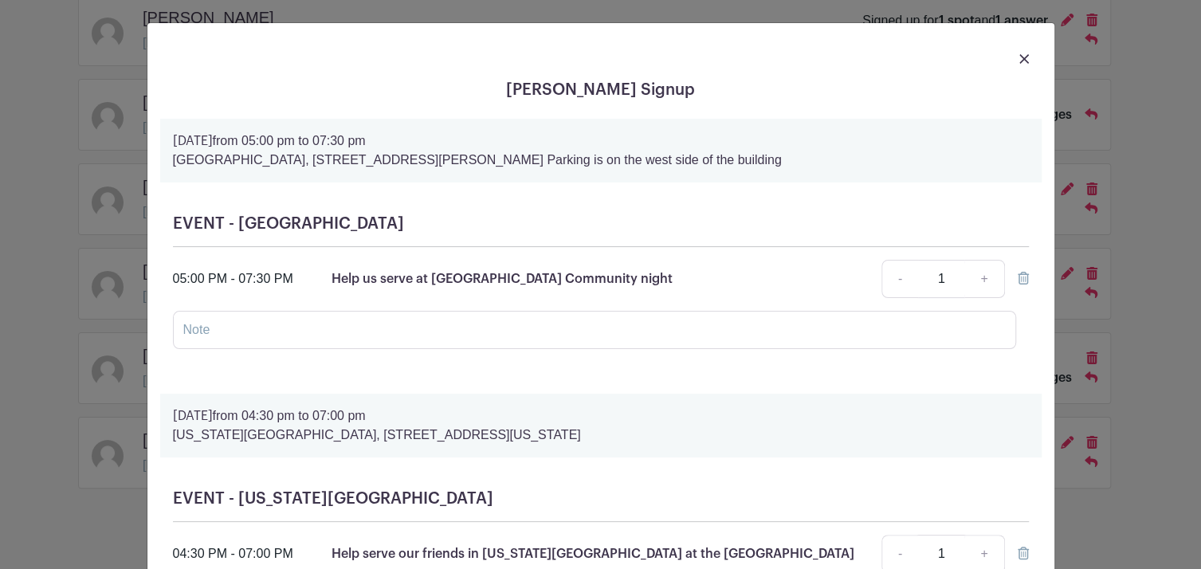
click at [1018, 279] on icon at bounding box center [1023, 278] width 11 height 13
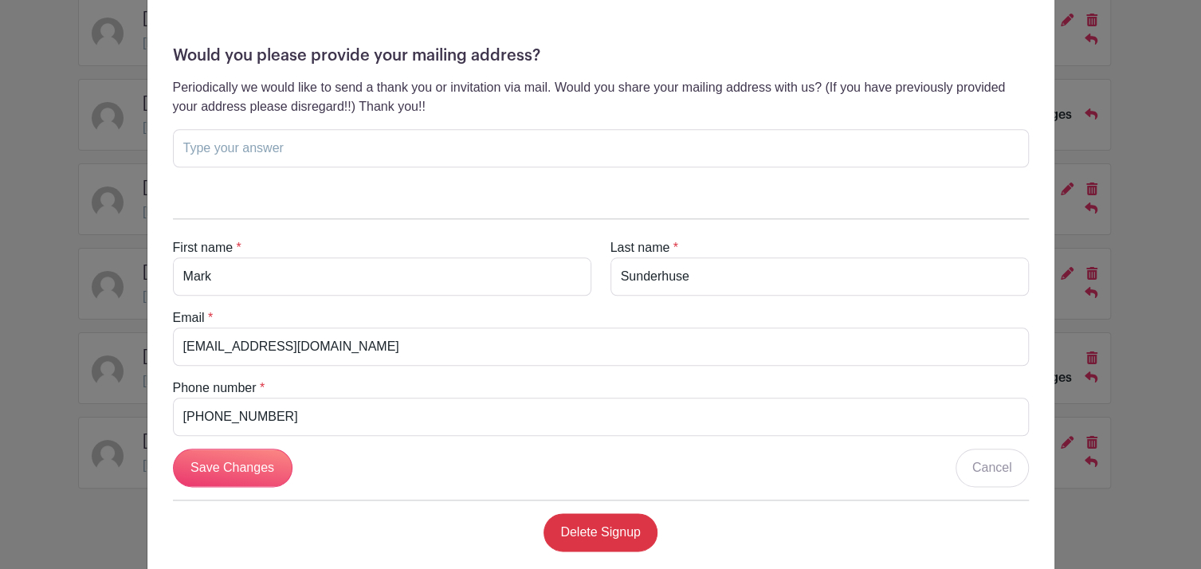
scroll to position [891, 0]
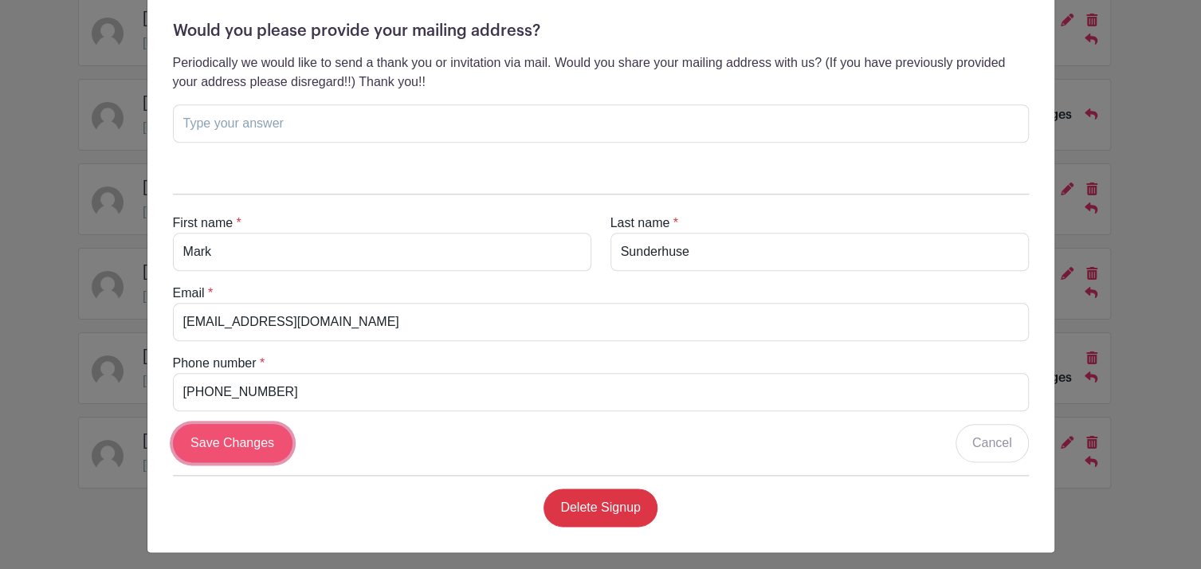
click at [238, 438] on input "Save Changes" at bounding box center [233, 443] width 120 height 38
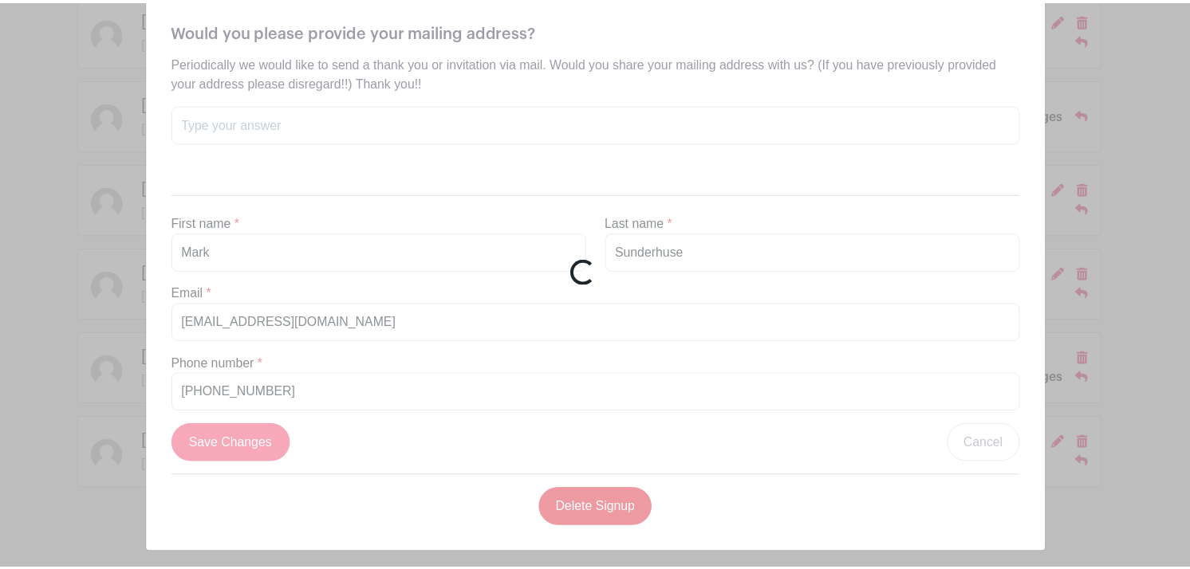
scroll to position [495, 0]
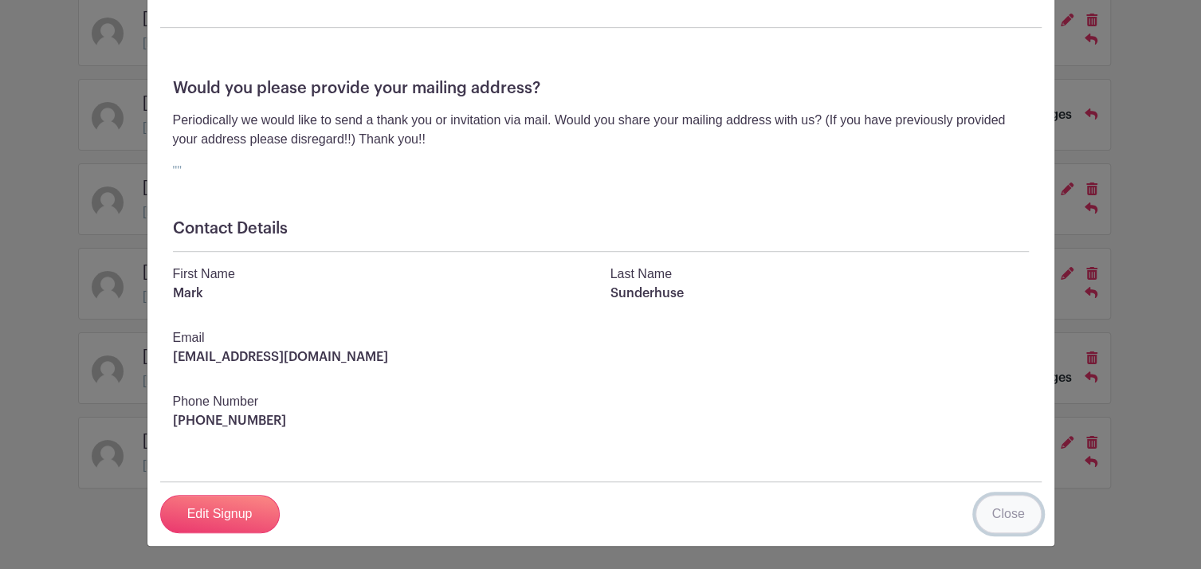
click at [1012, 519] on link "Close" at bounding box center [1009, 514] width 66 height 38
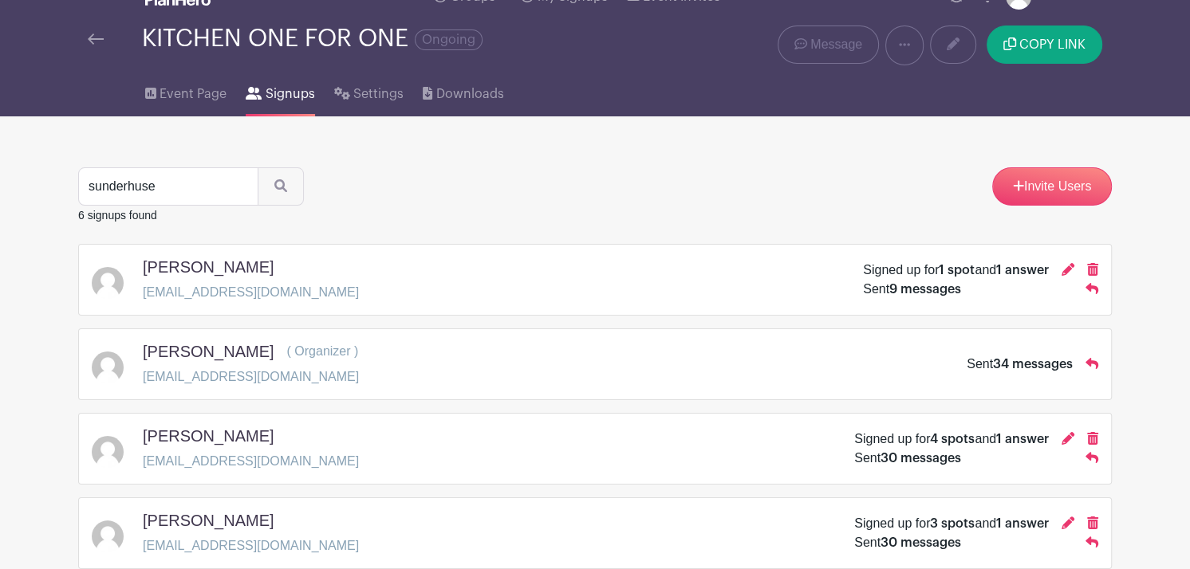
scroll to position [0, 0]
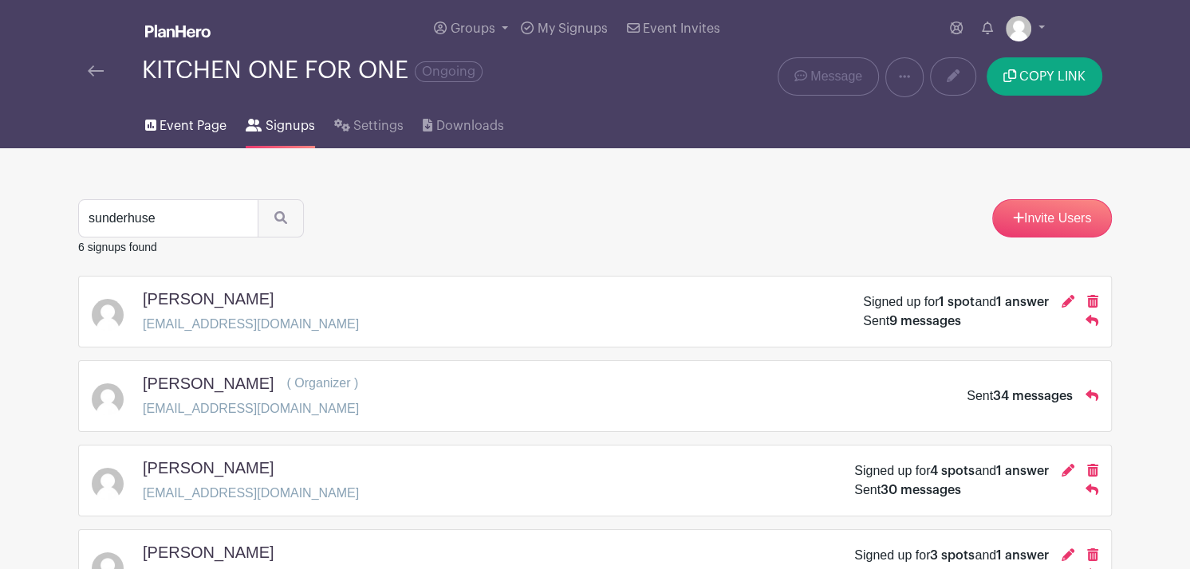
click at [188, 125] on span "Event Page" at bounding box center [192, 125] width 67 height 19
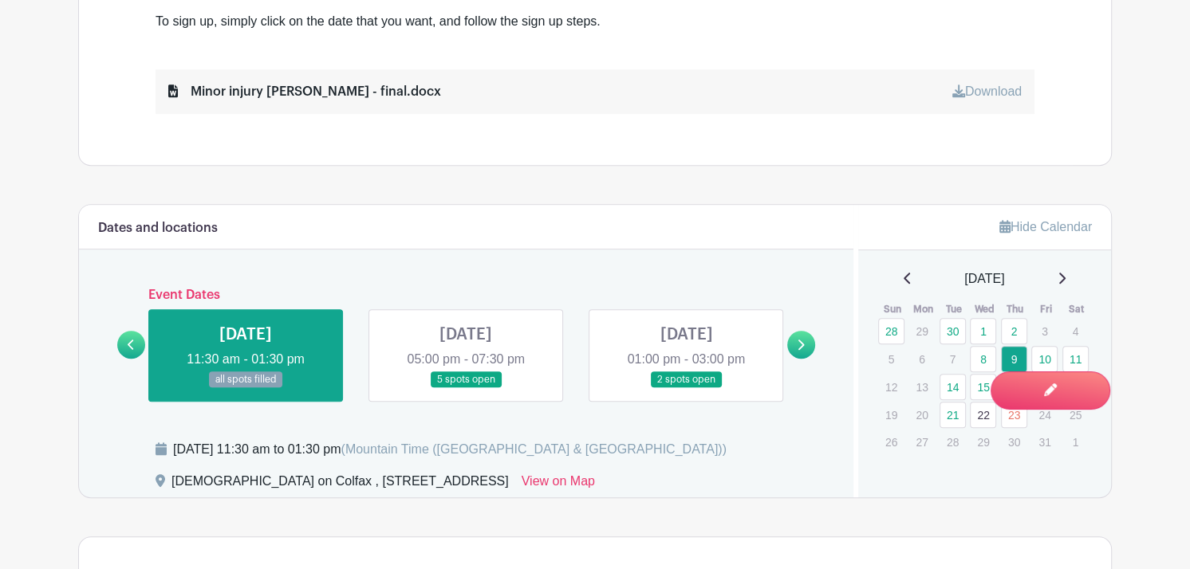
scroll to position [874, 0]
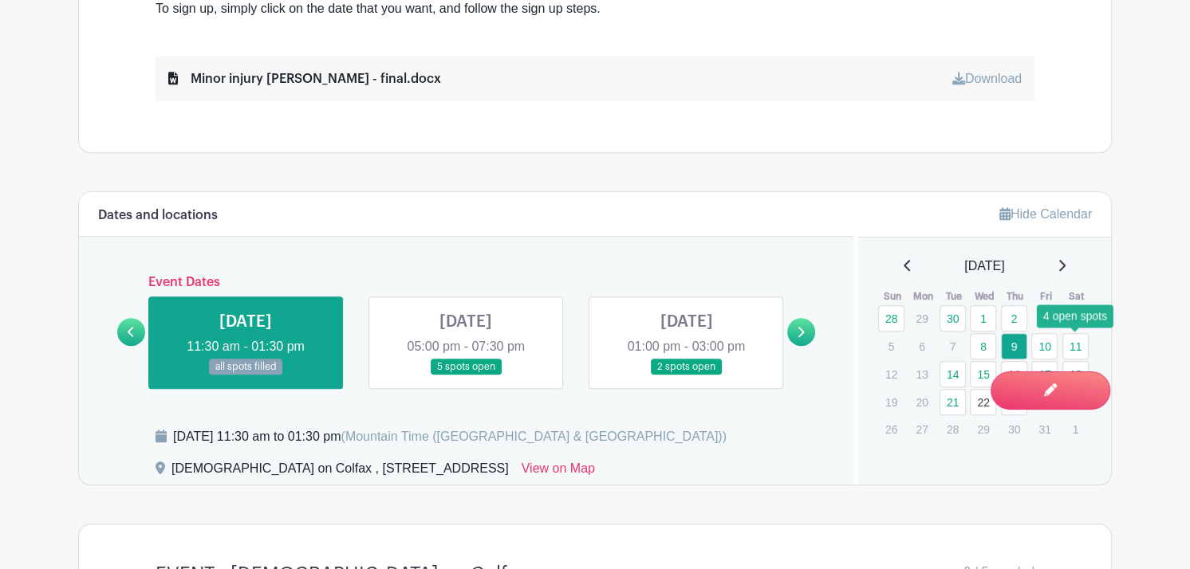
click at [1076, 343] on link "11" at bounding box center [1075, 346] width 26 height 26
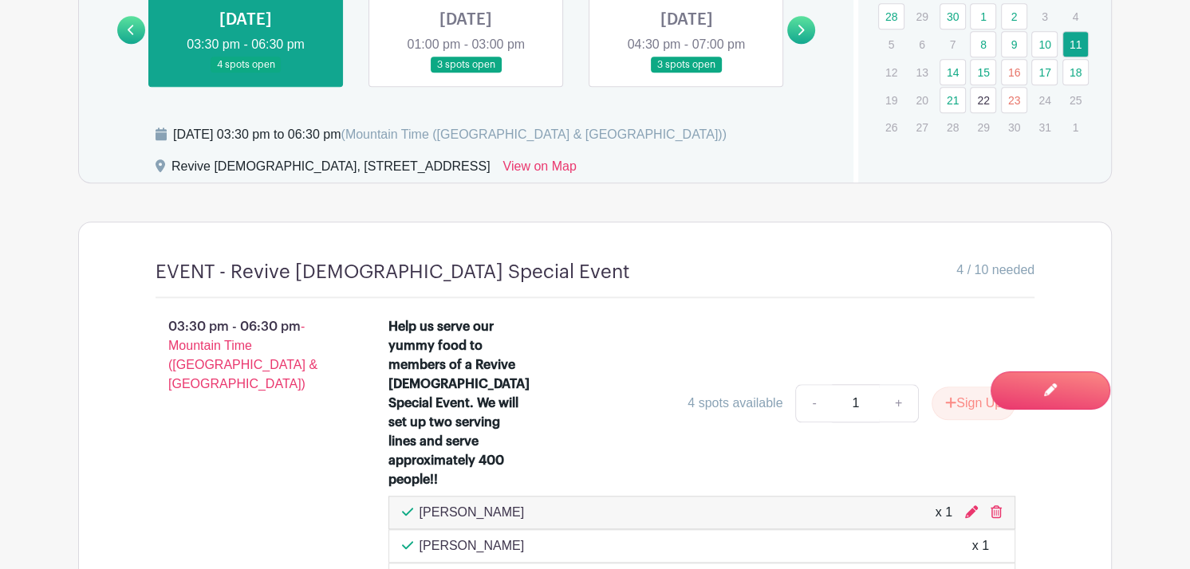
scroll to position [1183, 0]
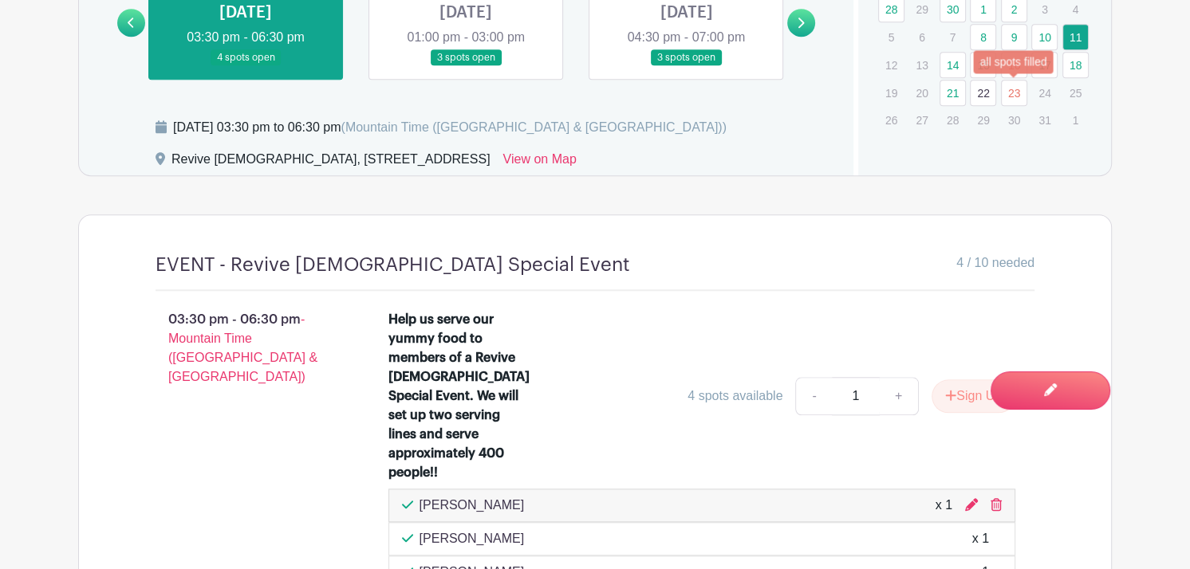
click at [1009, 90] on link "23" at bounding box center [1014, 93] width 26 height 26
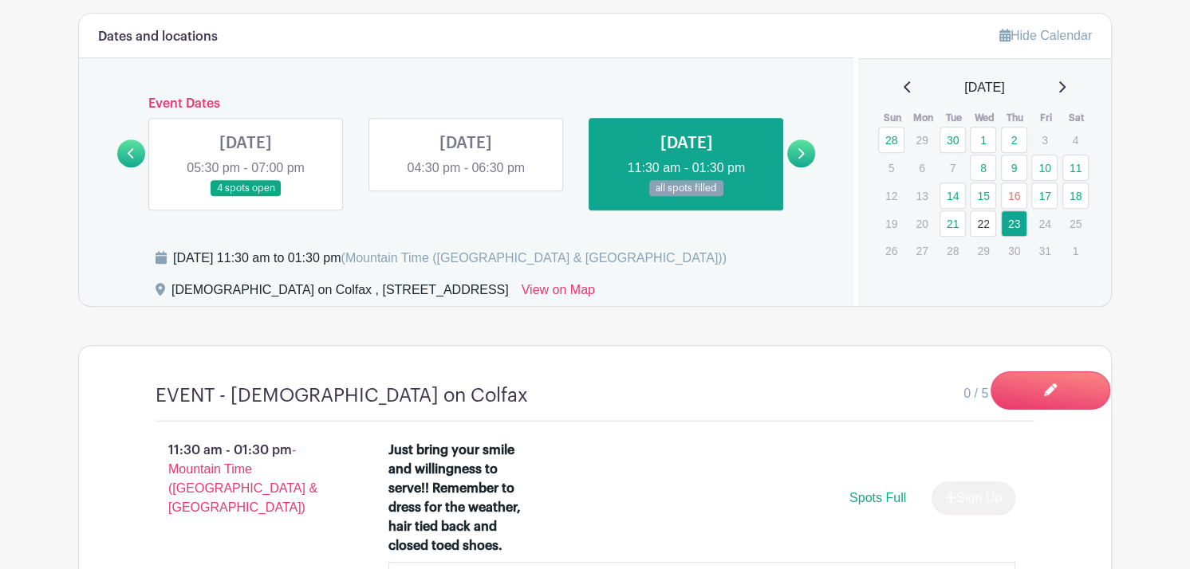
scroll to position [1049, 0]
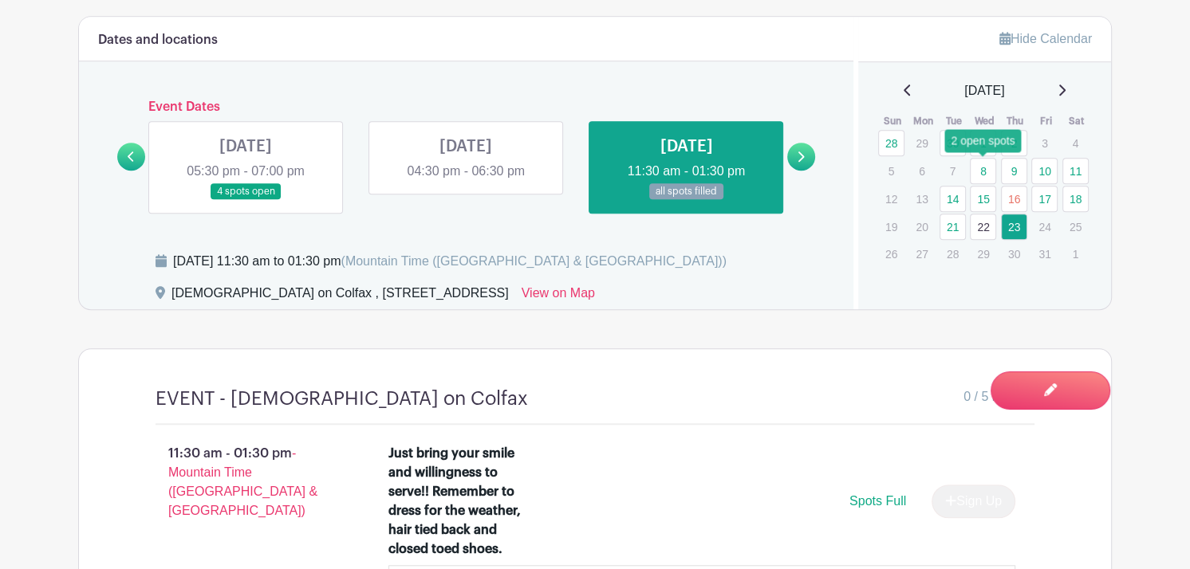
click at [991, 165] on link "8" at bounding box center [982, 171] width 26 height 26
click at [1012, 175] on link "9" at bounding box center [1014, 171] width 26 height 26
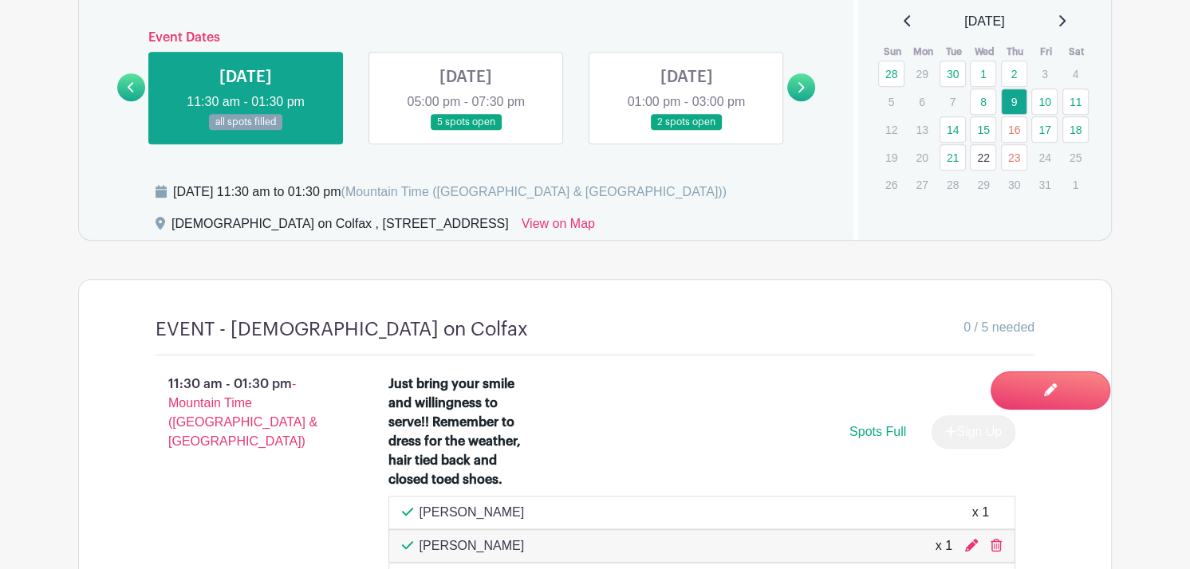
scroll to position [1113, 0]
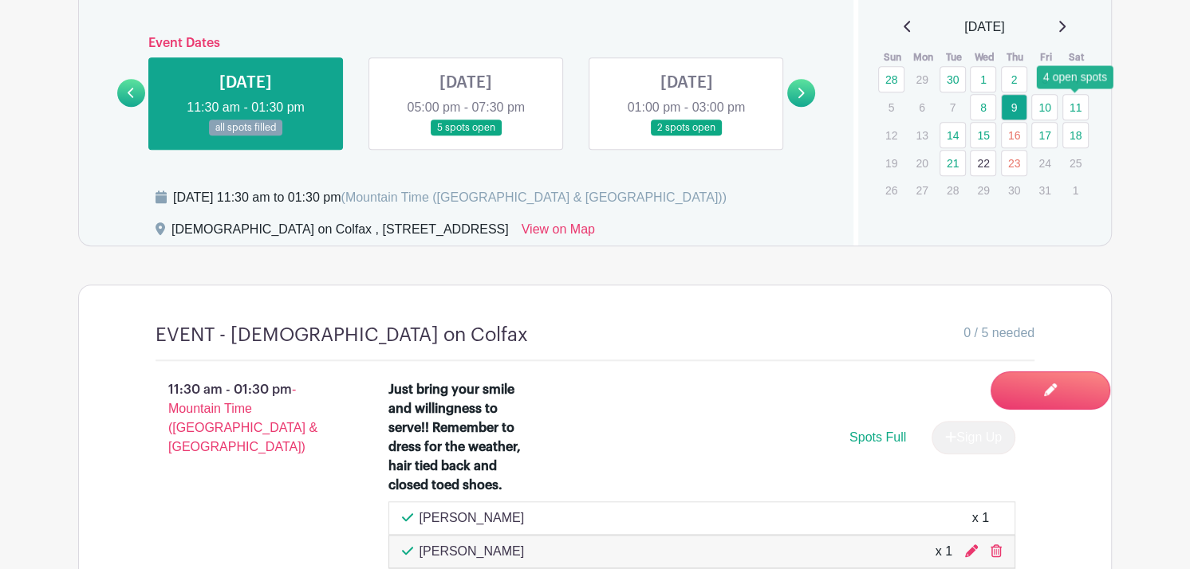
click at [1078, 107] on link "11" at bounding box center [1075, 107] width 26 height 26
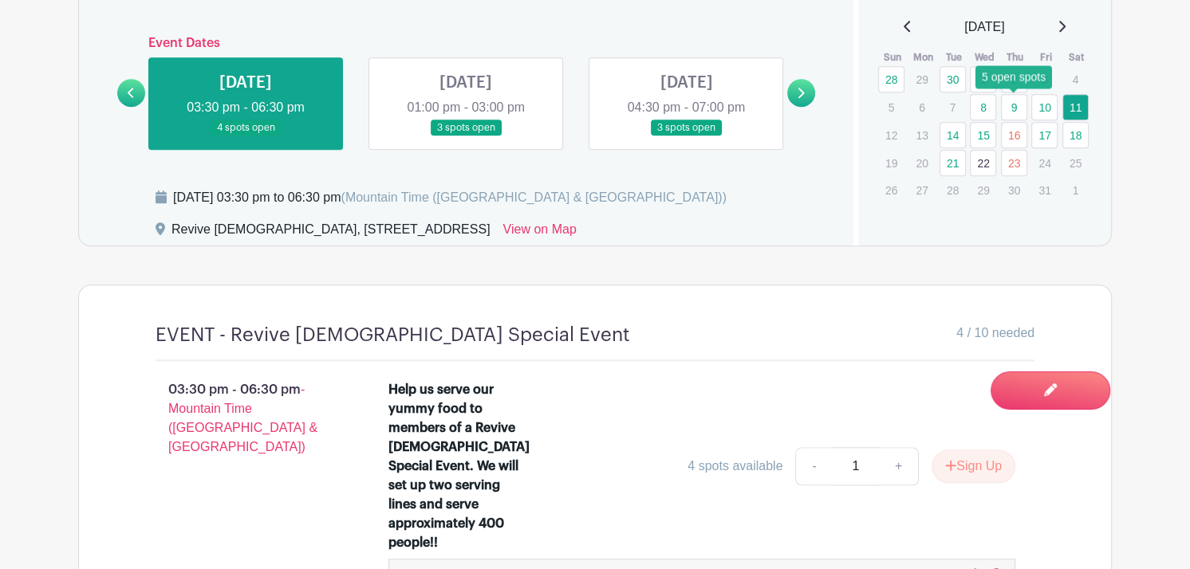
click at [1009, 108] on link "9" at bounding box center [1014, 107] width 26 height 26
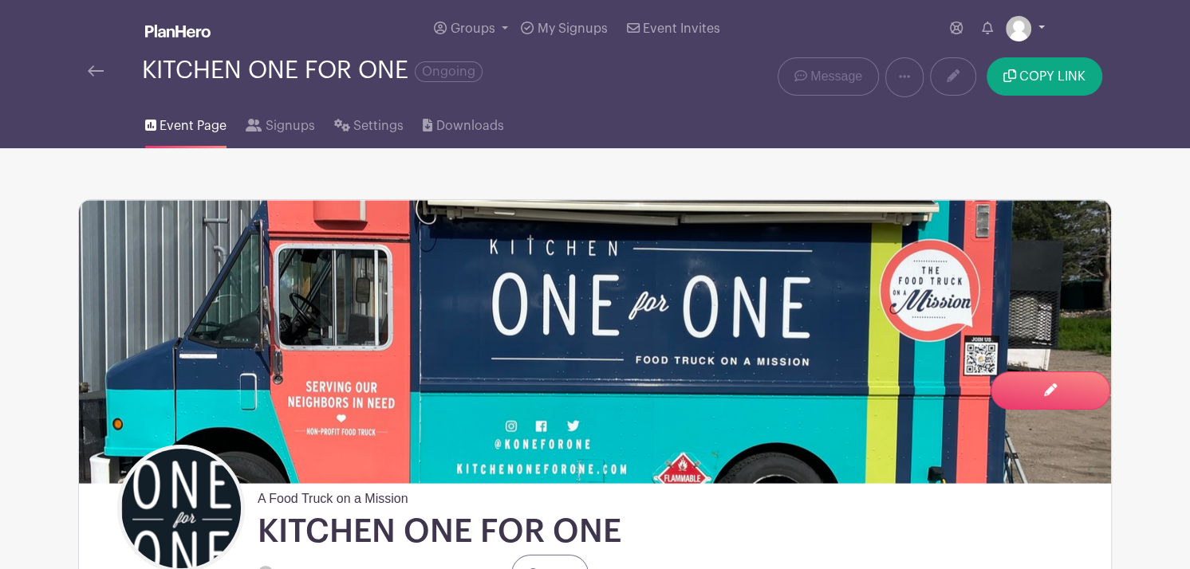
click at [1040, 27] on link at bounding box center [1024, 29] width 39 height 26
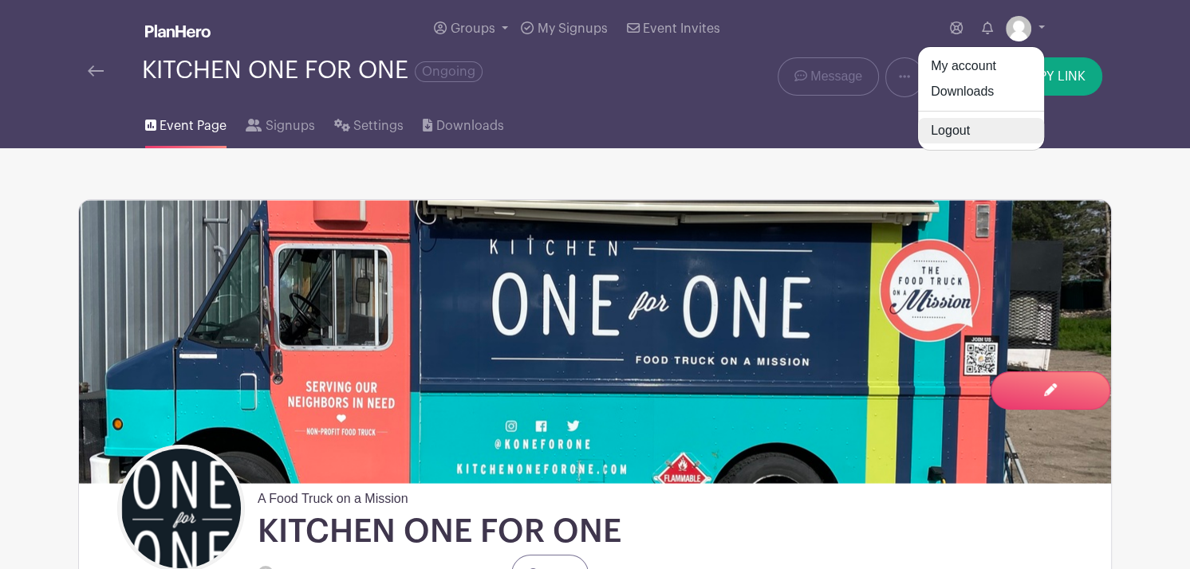
click at [945, 132] on link "Logout" at bounding box center [981, 131] width 126 height 26
